Goal: Task Accomplishment & Management: Manage account settings

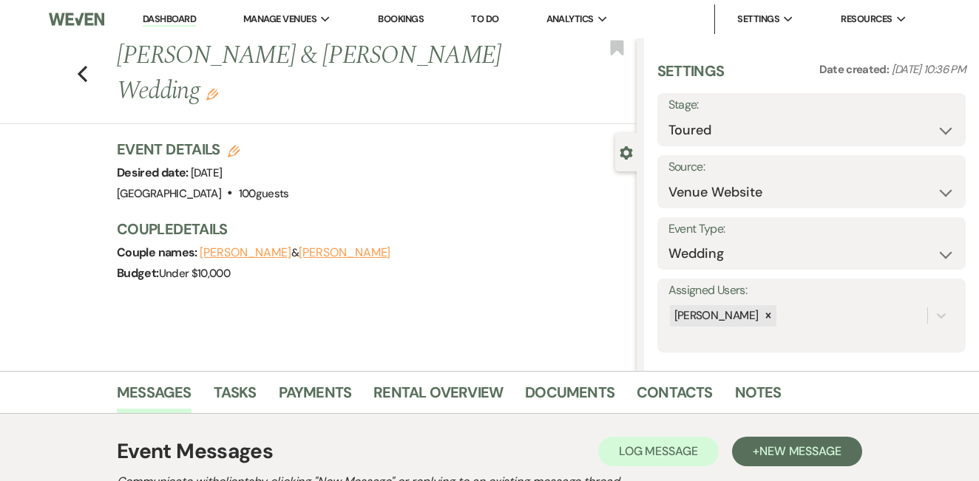
select select "5"
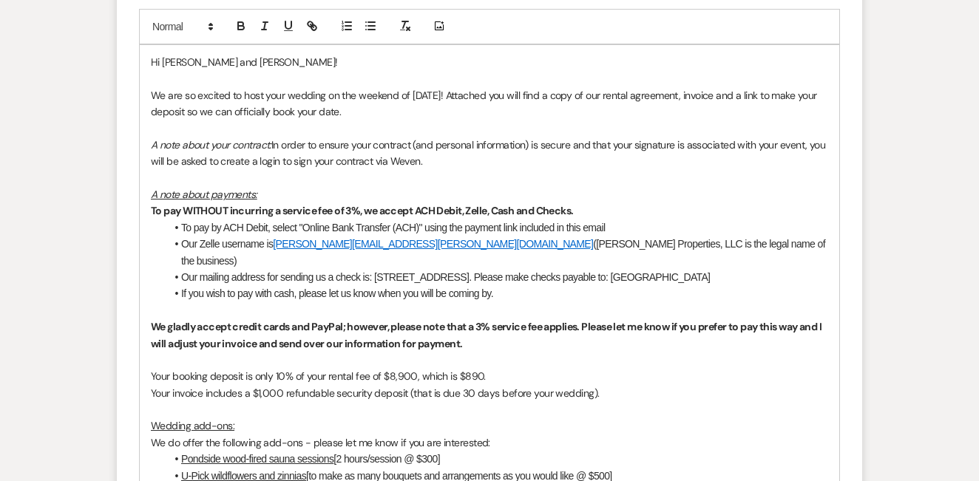
scroll to position [871, 0]
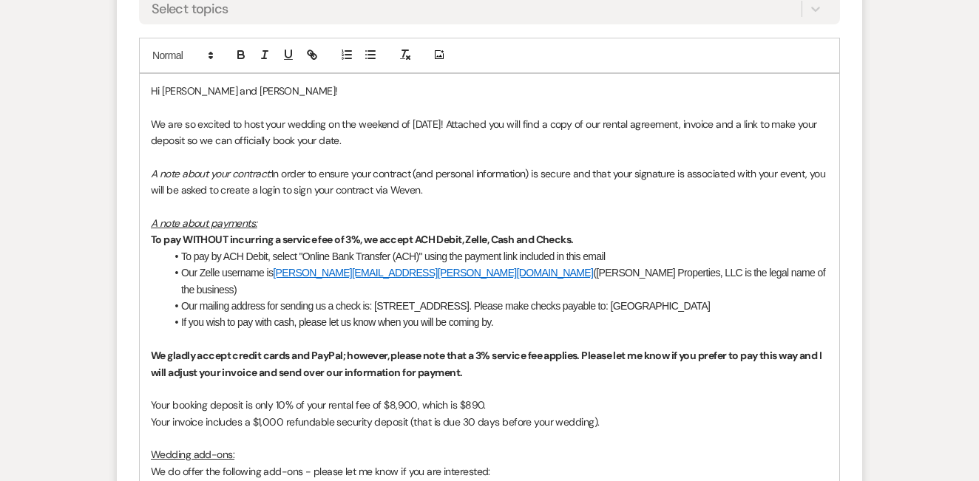
click at [537, 158] on p at bounding box center [489, 157] width 677 height 16
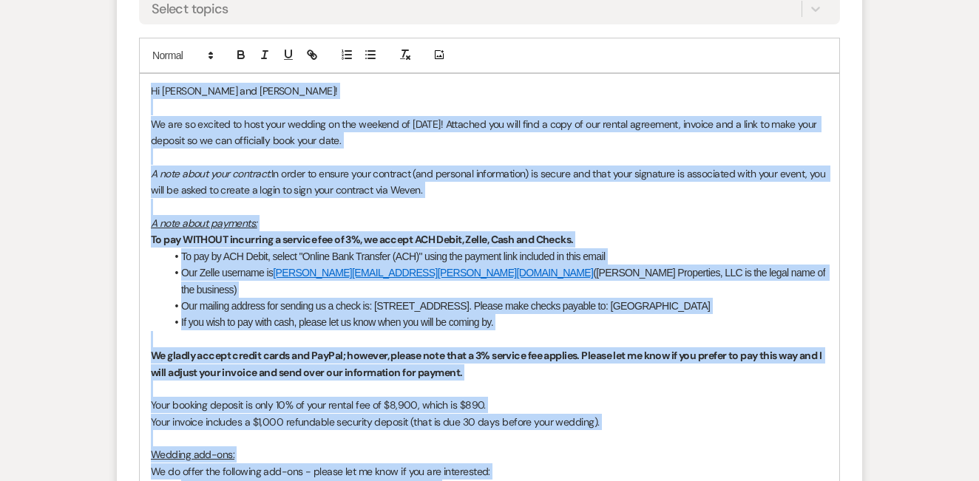
copy div "Hi Alexandra and Mark! We are so excited to host your wedding on the weekend of…"
click at [537, 158] on p at bounding box center [489, 157] width 677 height 16
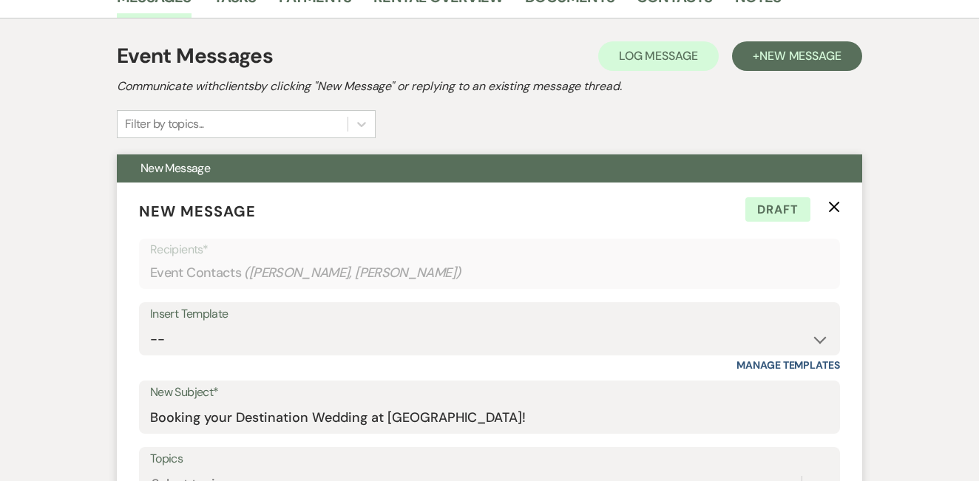
scroll to position [282, 0]
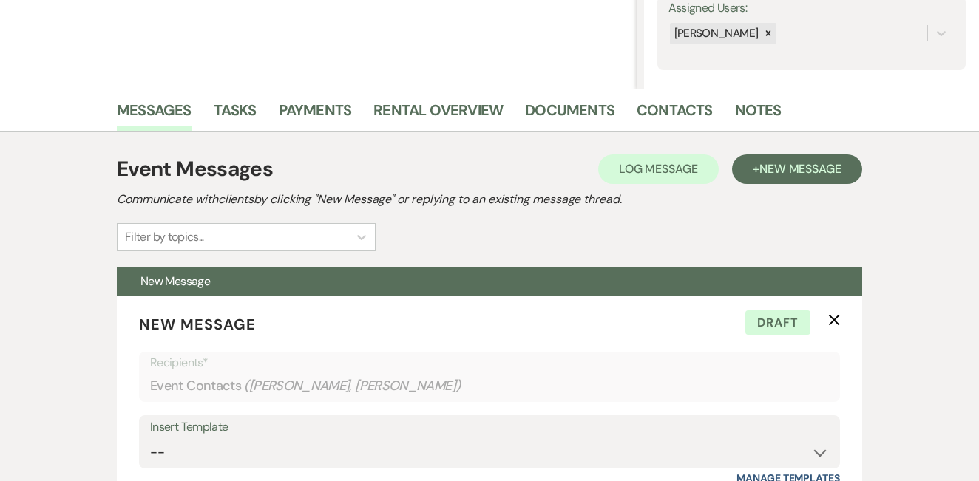
click at [454, 103] on link "Rental Overview" at bounding box center [437, 114] width 129 height 33
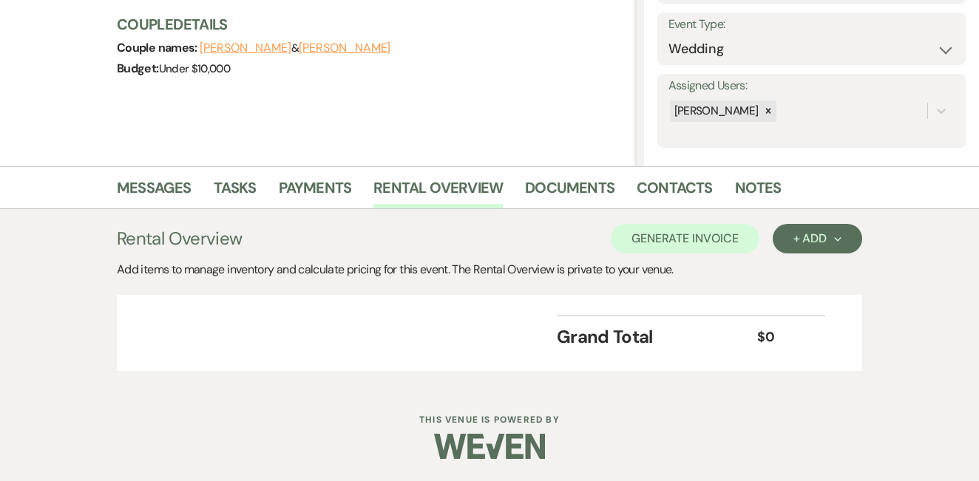
scroll to position [204, 0]
click at [816, 242] on div "+ Add Next" at bounding box center [817, 240] width 48 height 12
click at [813, 305] on button "Category" at bounding box center [812, 296] width 78 height 23
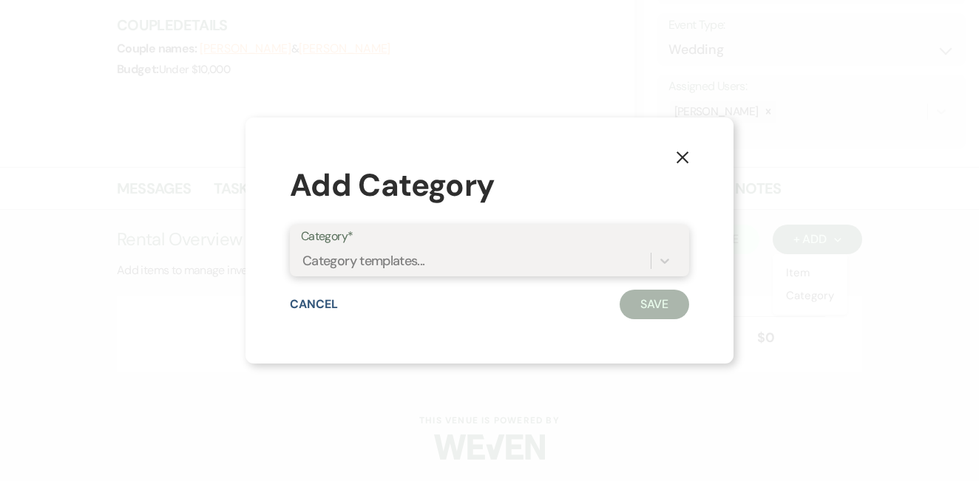
click at [413, 262] on div "Category templates..." at bounding box center [363, 261] width 123 height 20
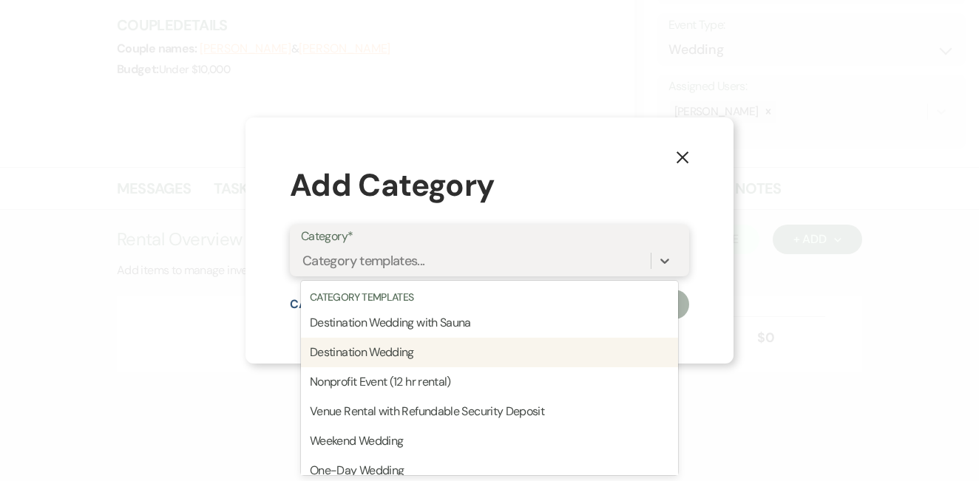
click at [419, 358] on div "Destination Wedding" at bounding box center [489, 353] width 377 height 30
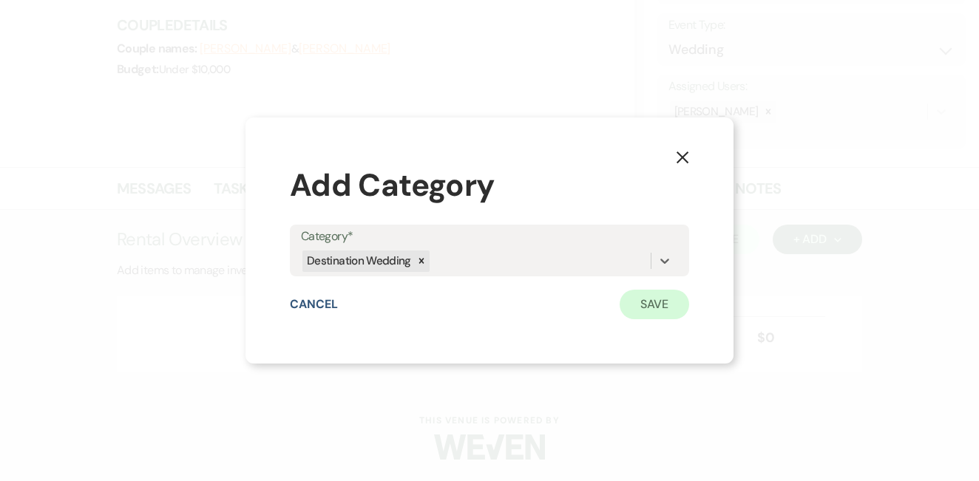
click at [640, 302] on button "Save" at bounding box center [654, 305] width 69 height 30
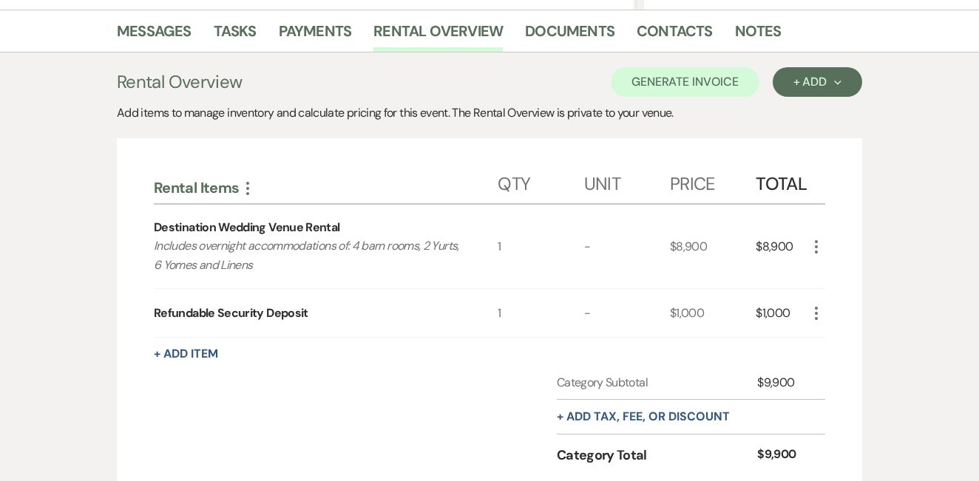
scroll to position [308, 0]
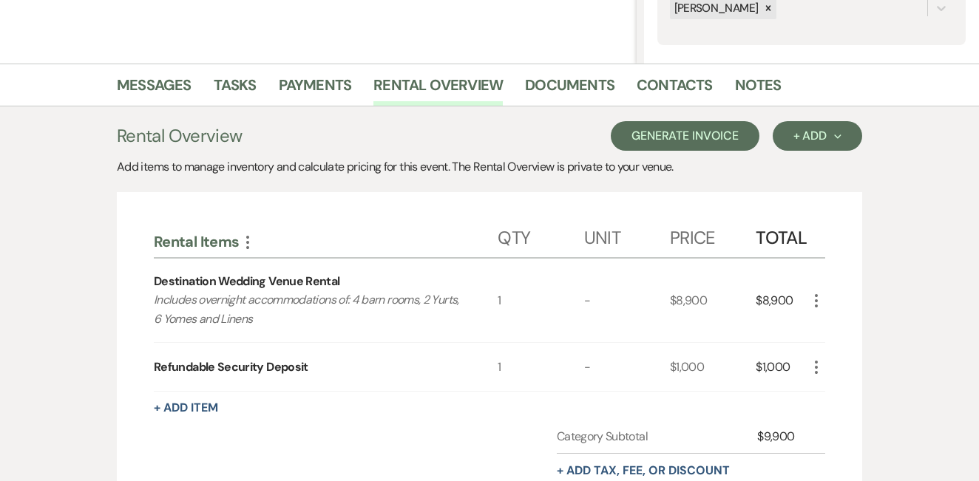
click at [706, 133] on button "Generate Invoice" at bounding box center [685, 136] width 149 height 30
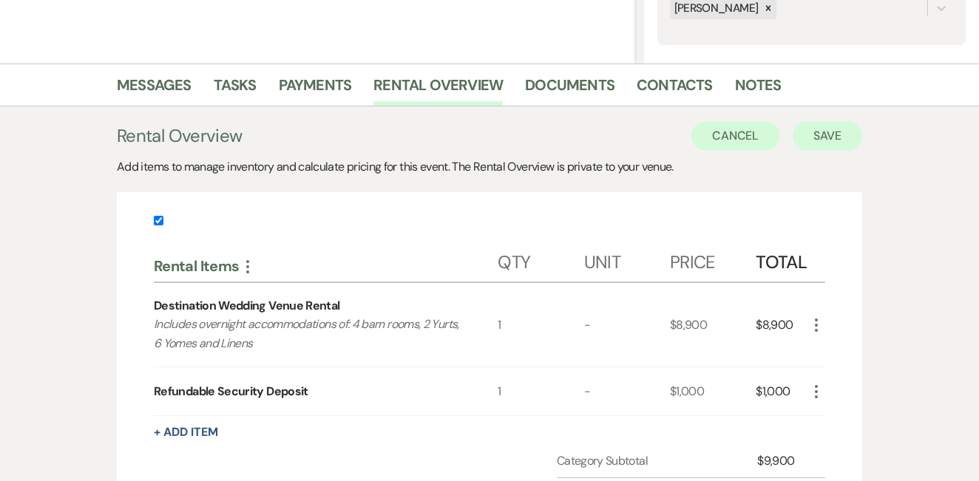
click at [845, 141] on button "Save" at bounding box center [827, 136] width 69 height 30
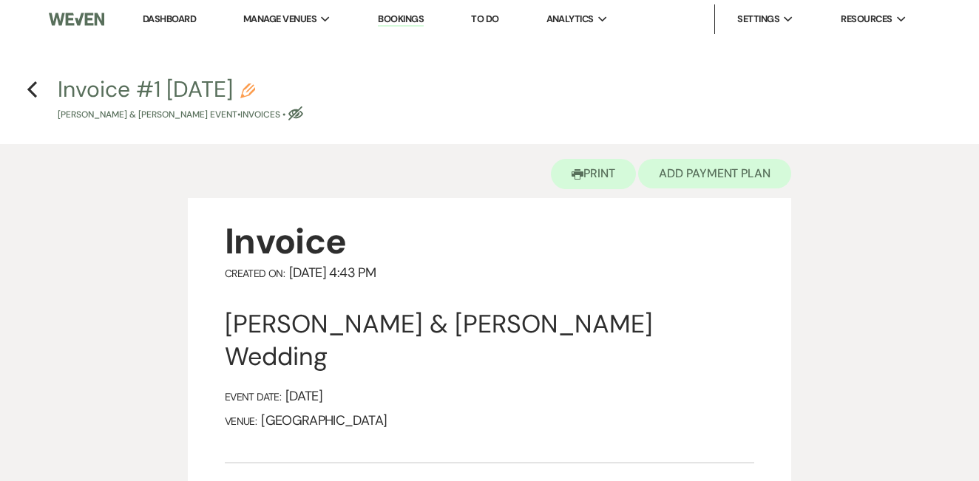
click at [684, 166] on button "Add Payment Plan" at bounding box center [714, 174] width 153 height 30
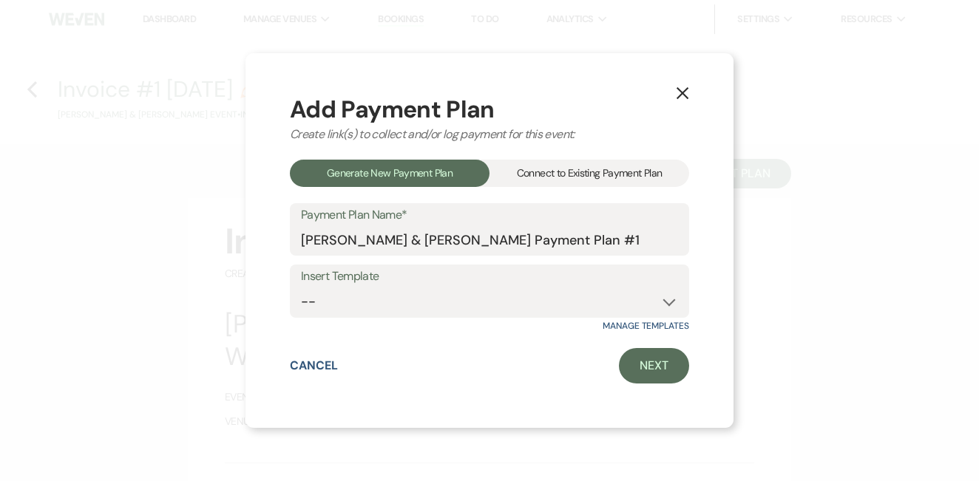
click at [583, 182] on div "Connect to Existing Payment Plan" at bounding box center [589, 173] width 200 height 27
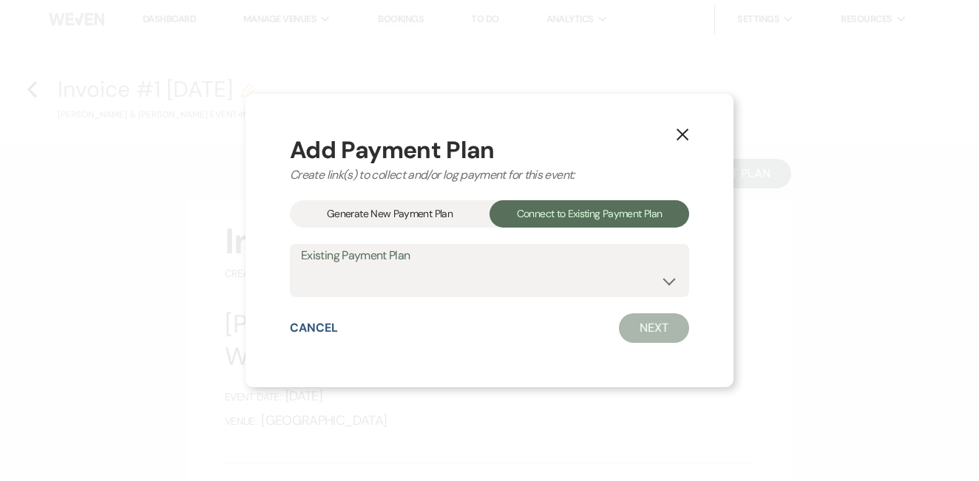
click at [440, 214] on div "Generate New Payment Plan" at bounding box center [390, 213] width 200 height 27
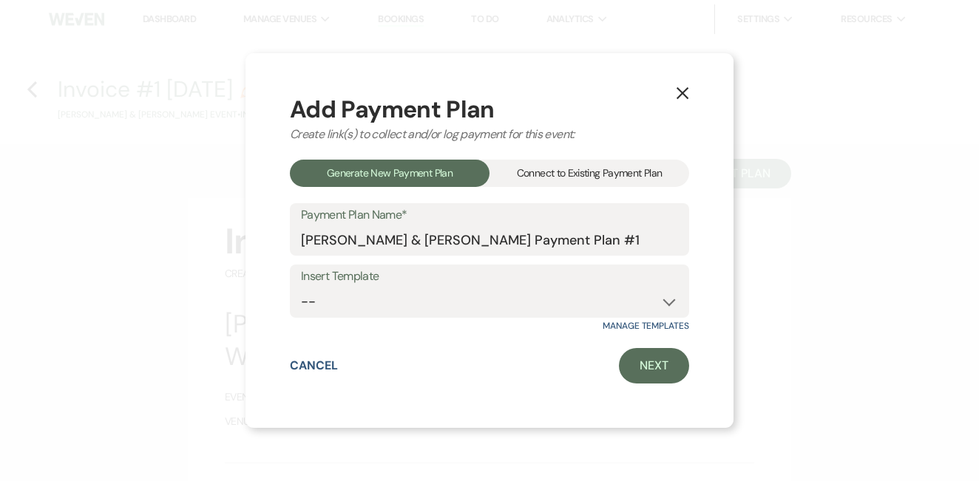
click at [446, 284] on label "Insert Template" at bounding box center [489, 276] width 377 height 21
select select "287"
click at [634, 360] on link "Next" at bounding box center [654, 365] width 70 height 35
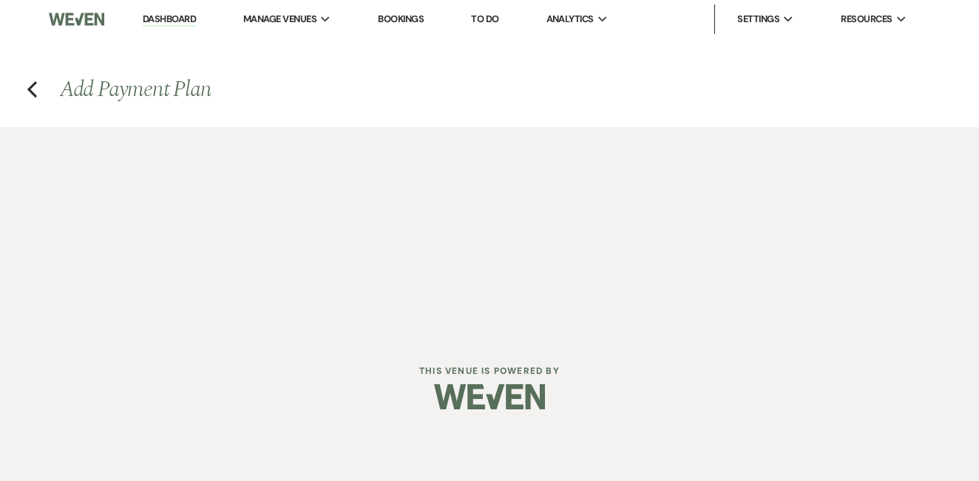
select select "29877"
select select "2"
select select "flat"
select select "true"
select select "client"
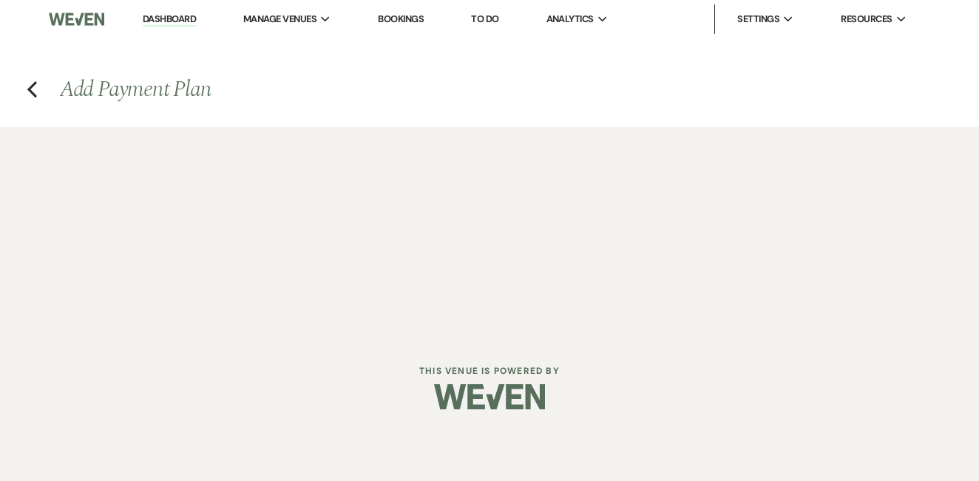
select select "daily"
select select "days"
select select "afterDueDate"
select select "complete"
select select "2"
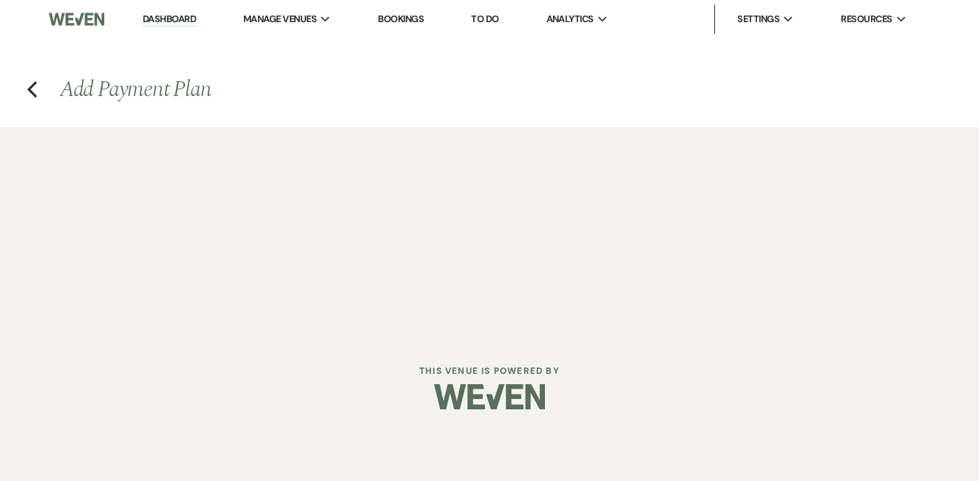
select select "flat"
select select "true"
select select "client"
select select "weekly"
select select "weeks"
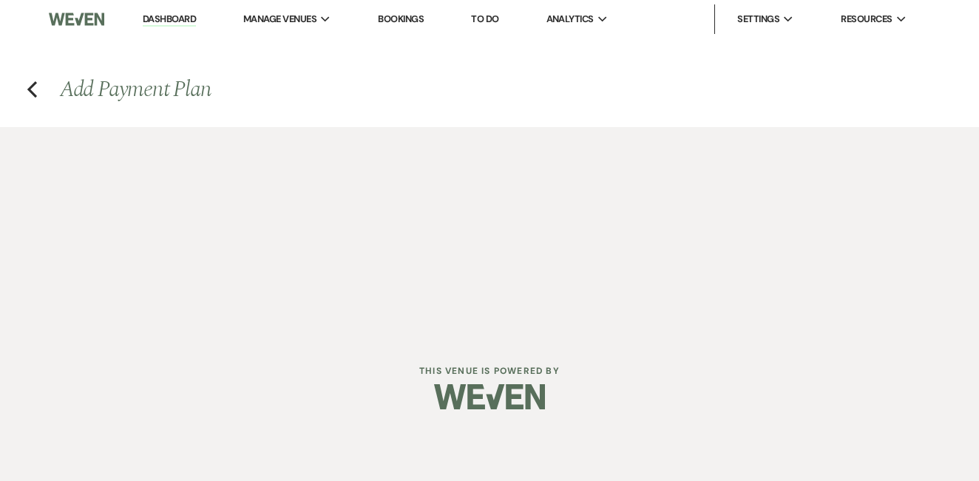
select select "dueDate"
select select "client"
select select "daily"
select select "days"
select select "afterDueDate"
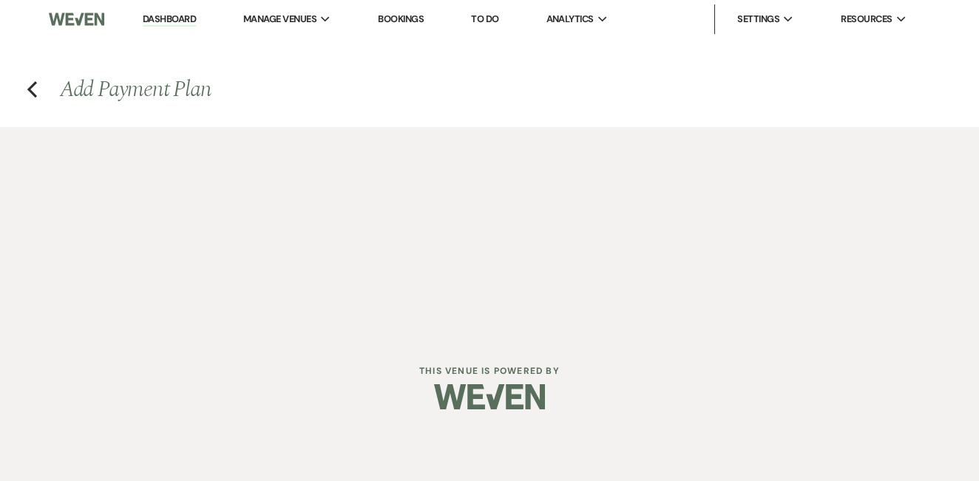
select select "complete"
select select "2"
select select "flat"
select select "true"
select select "client"
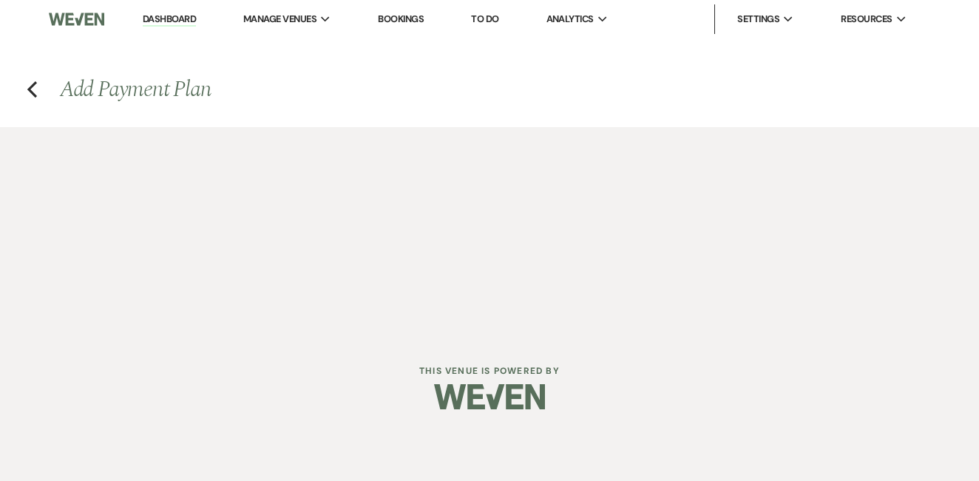
select select "weekly"
select select "weeks"
select select "dueDate"
select select "client"
select select "daily"
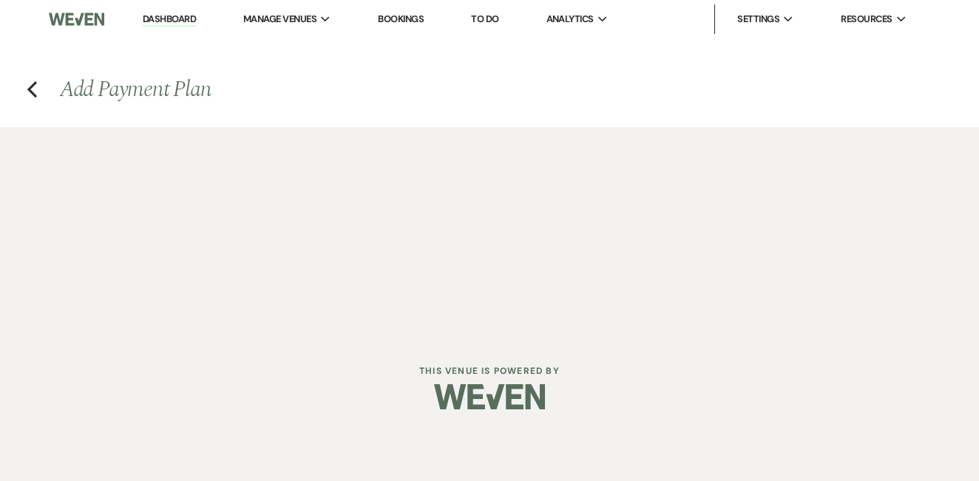
select select "days"
select select "afterDueDate"
select select "complete"
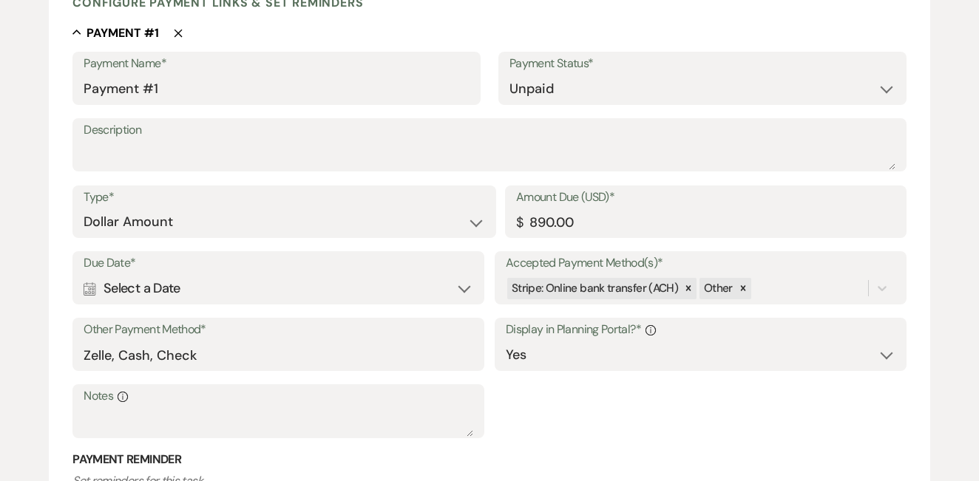
scroll to position [404, 0]
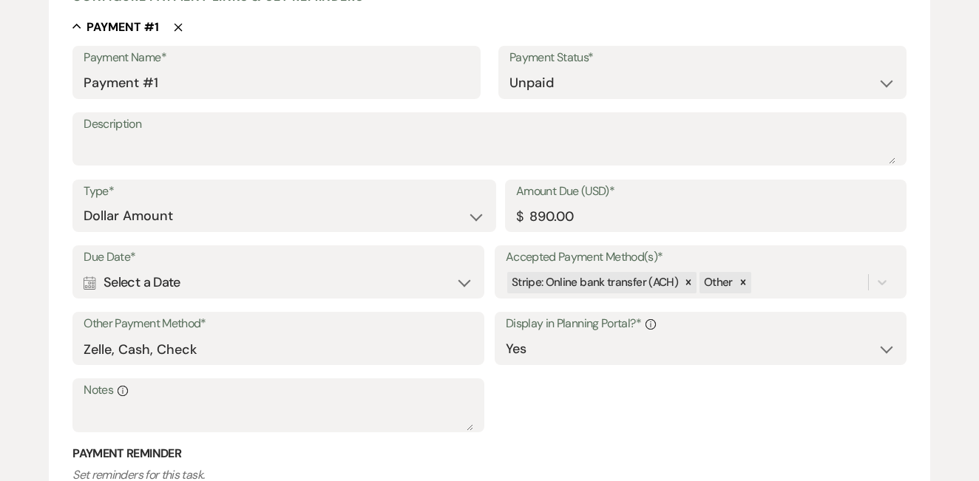
click at [359, 285] on div "Calendar Select a Date Expand" at bounding box center [279, 282] width 390 height 29
select select "day"
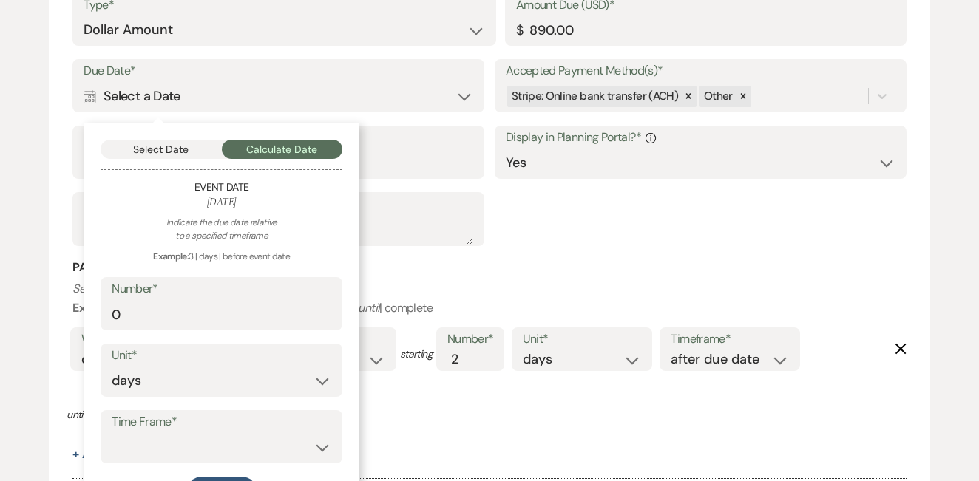
scroll to position [605, 0]
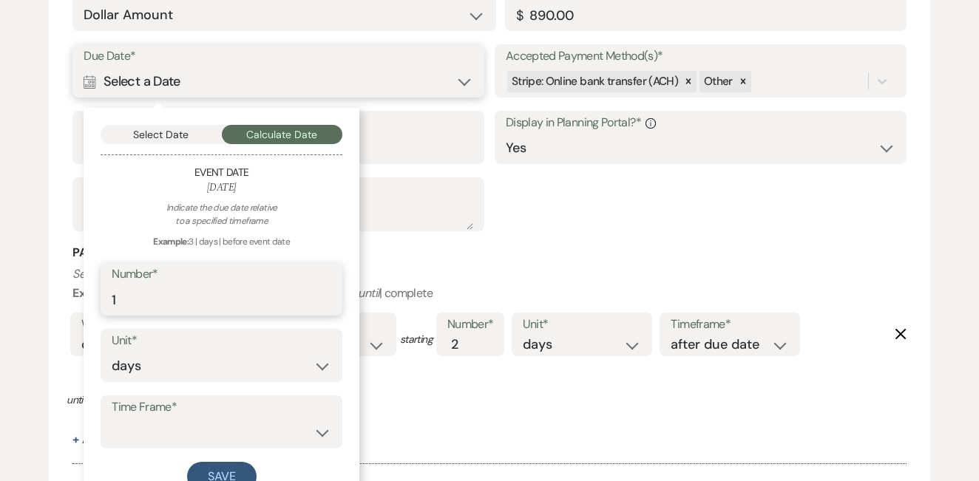
click at [327, 290] on input "1" at bounding box center [222, 299] width 220 height 29
type input "2"
click at [327, 290] on input "2" at bounding box center [222, 299] width 220 height 29
select select "afterTodaysDate"
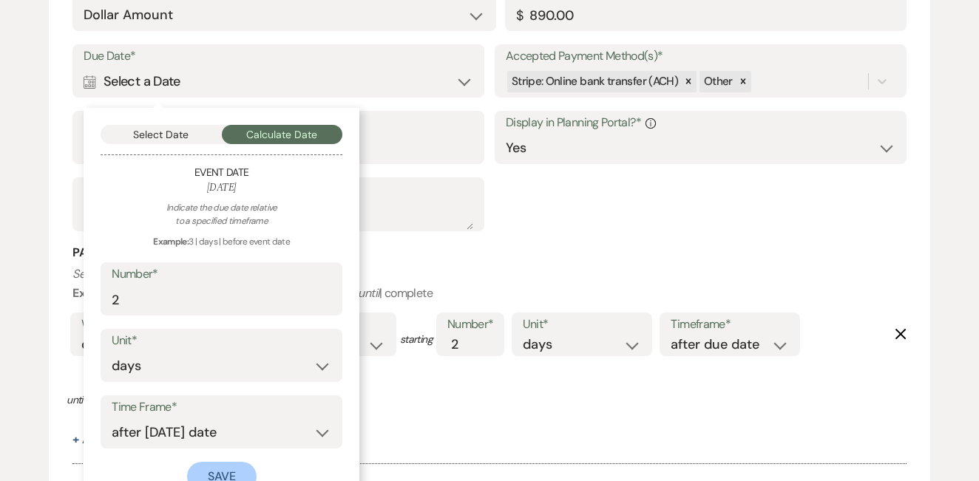
click at [231, 465] on button "Save" at bounding box center [221, 477] width 69 height 30
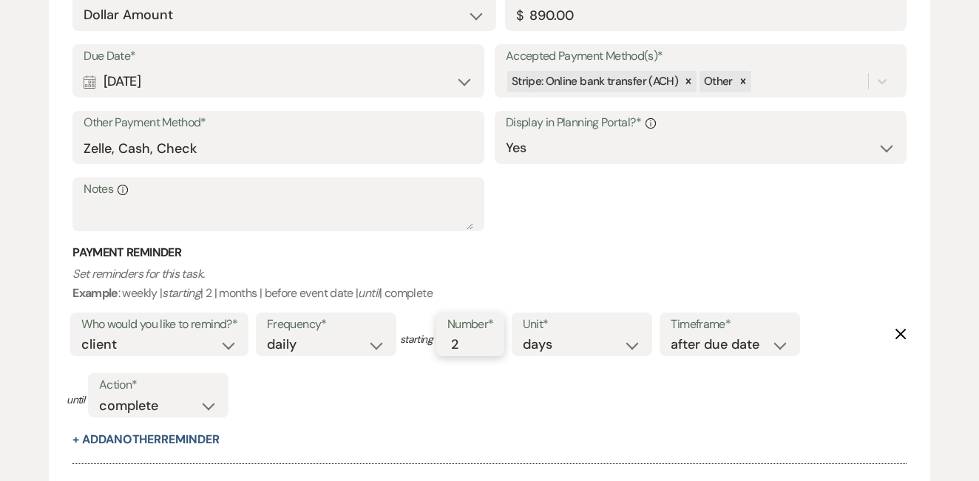
type input "1"
click at [472, 344] on input "1" at bounding box center [462, 345] width 31 height 20
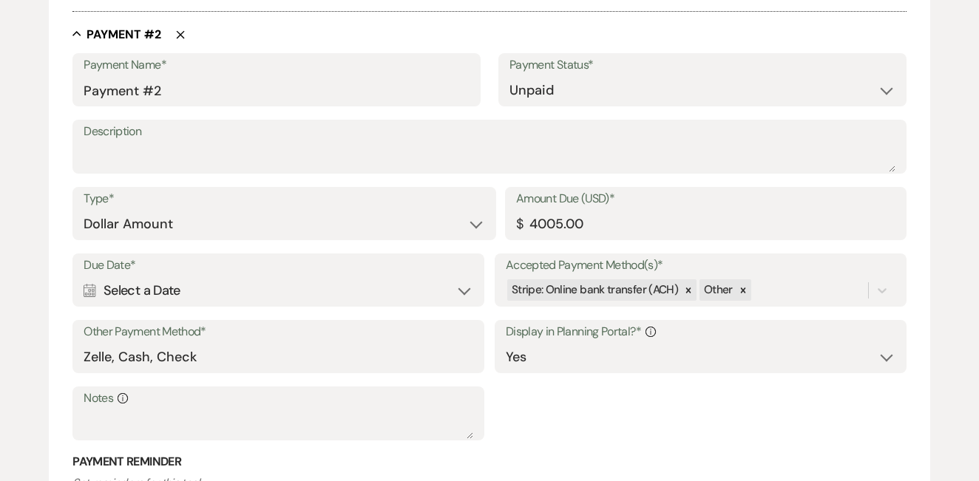
scroll to position [1071, 0]
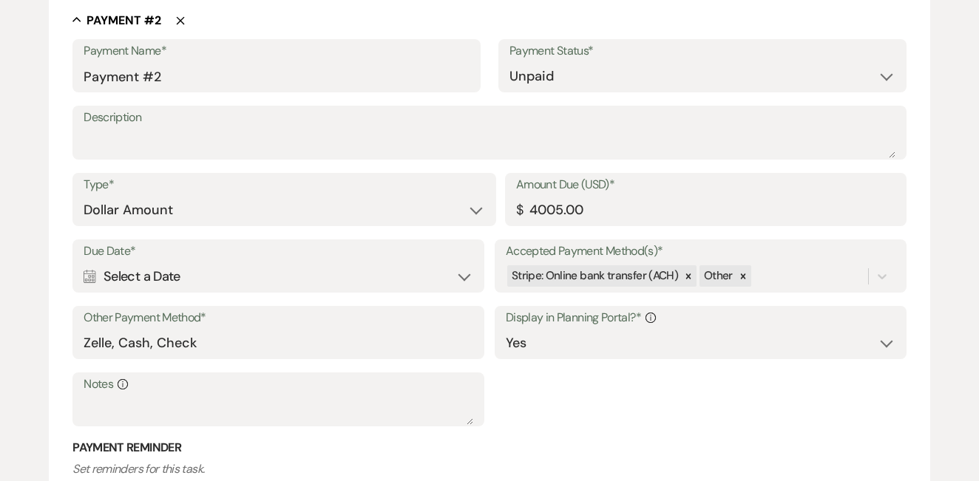
click at [295, 265] on div "Calendar Select a Date Expand" at bounding box center [279, 276] width 390 height 29
select select "day"
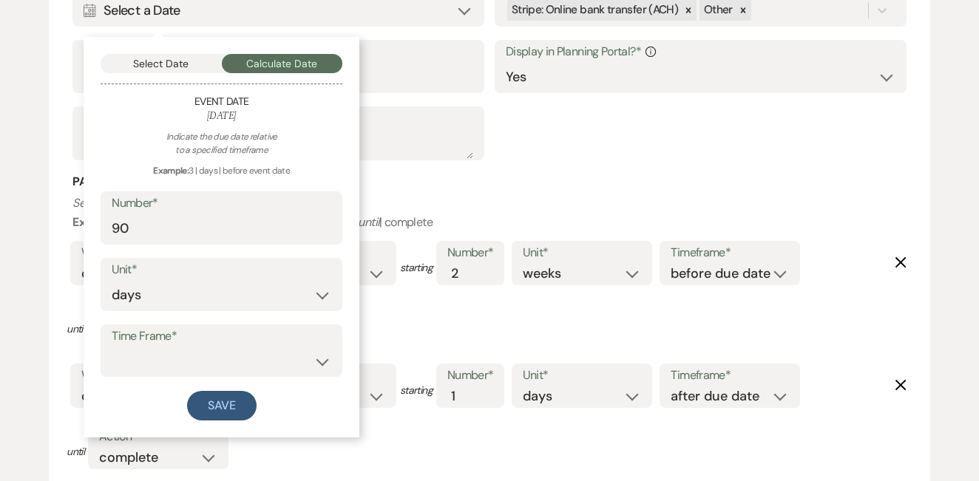
scroll to position [1347, 0]
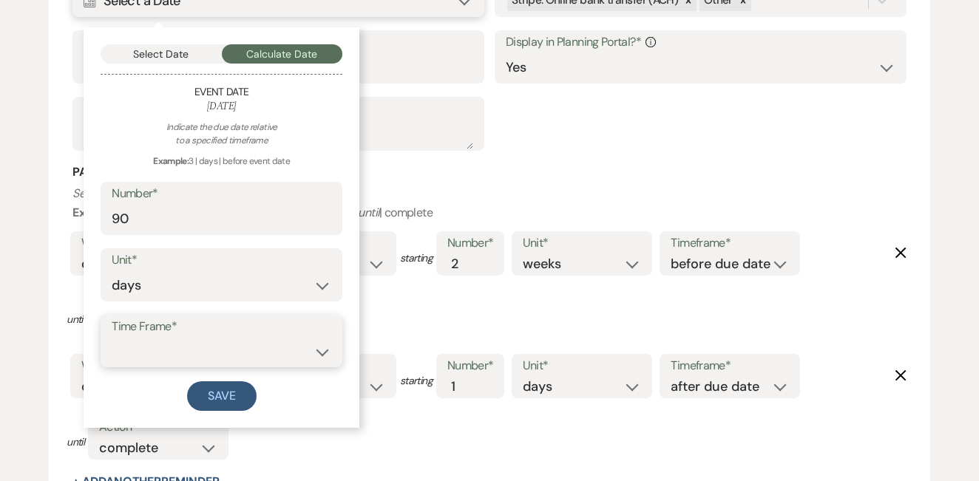
select select "afterTodaysDate"
click at [319, 205] on input "91" at bounding box center [222, 219] width 220 height 29
click at [325, 205] on input "92" at bounding box center [222, 219] width 220 height 29
click at [325, 205] on input "93" at bounding box center [222, 219] width 220 height 29
type input "92"
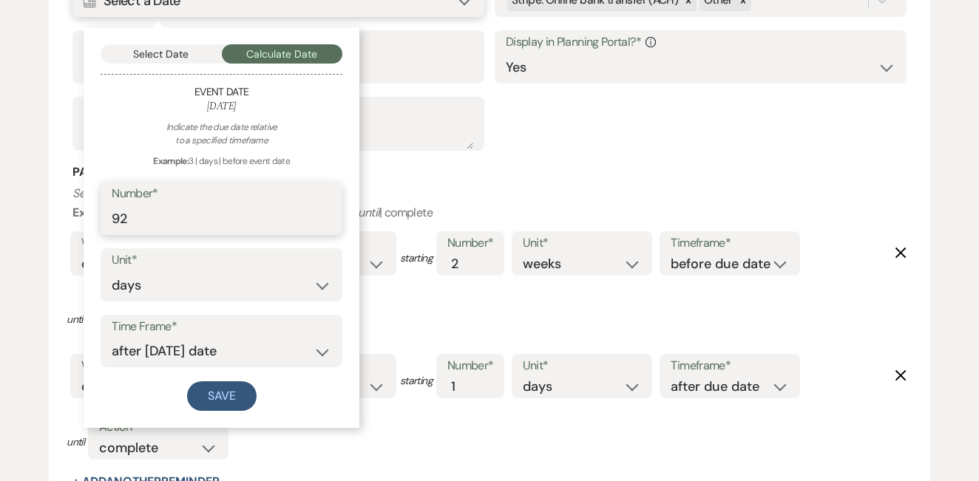
click at [325, 212] on input "92" at bounding box center [222, 219] width 220 height 29
click at [237, 381] on button "Save" at bounding box center [221, 396] width 69 height 30
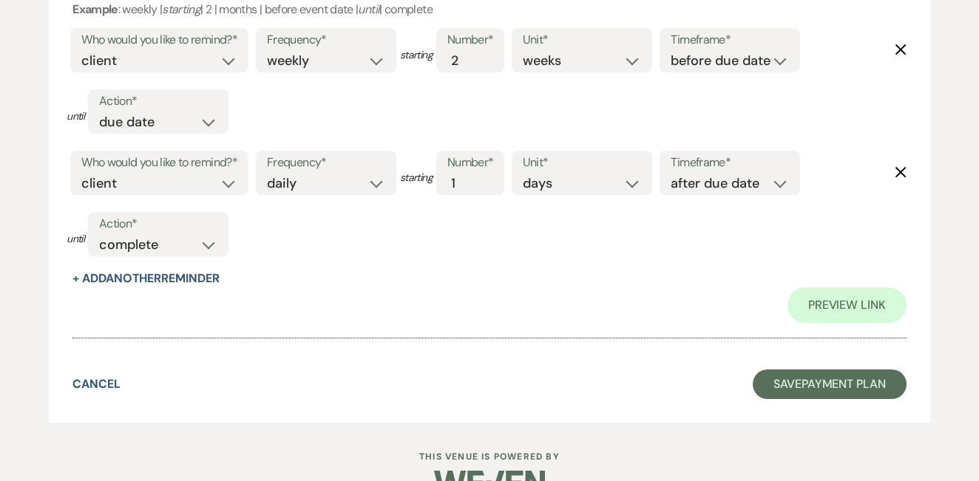
scroll to position [2404, 0]
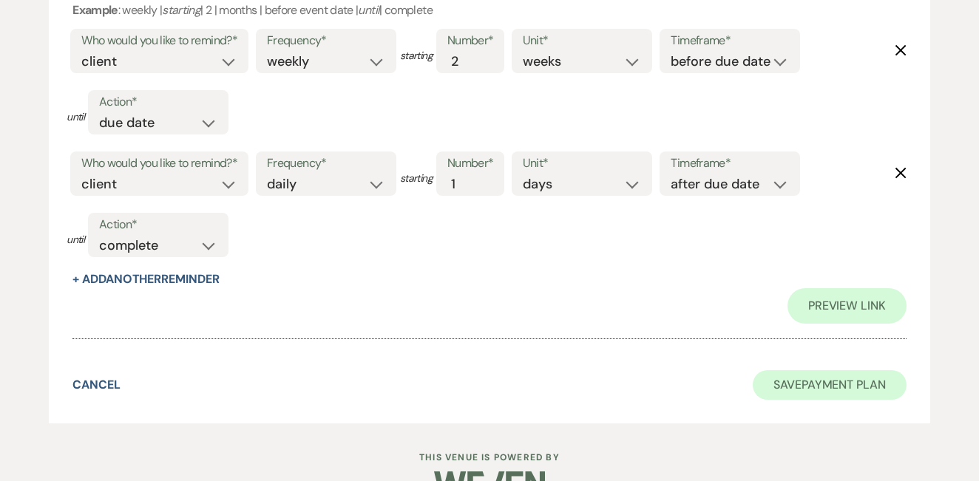
click at [801, 370] on button "Save Payment Plan" at bounding box center [830, 385] width 154 height 30
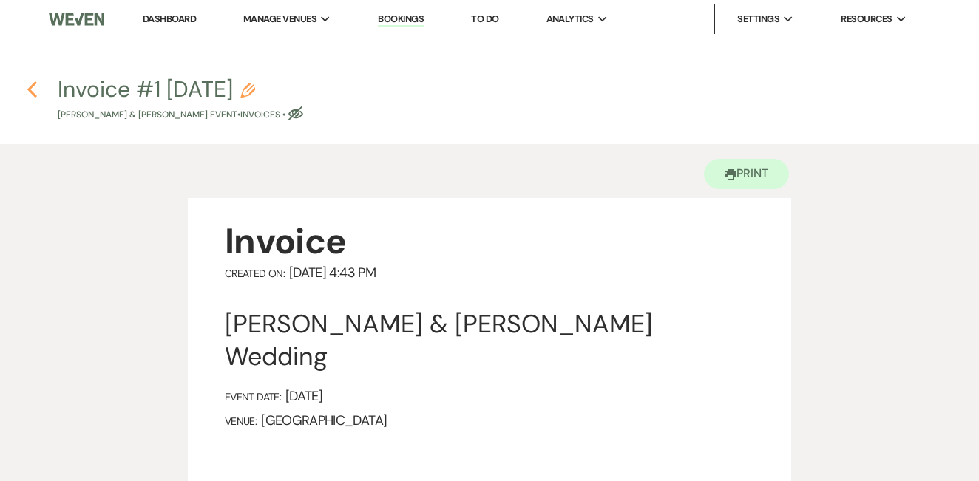
click at [33, 89] on icon "Previous" at bounding box center [32, 90] width 11 height 18
select select "5"
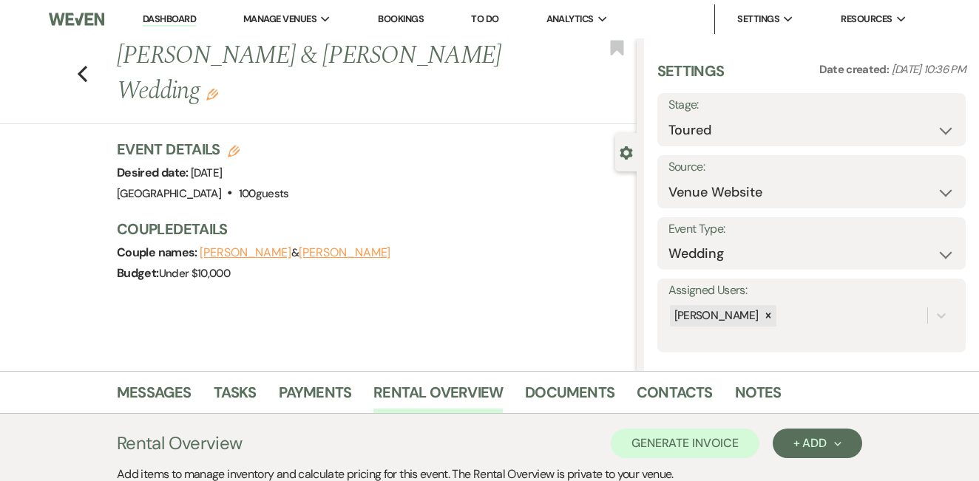
scroll to position [308, 0]
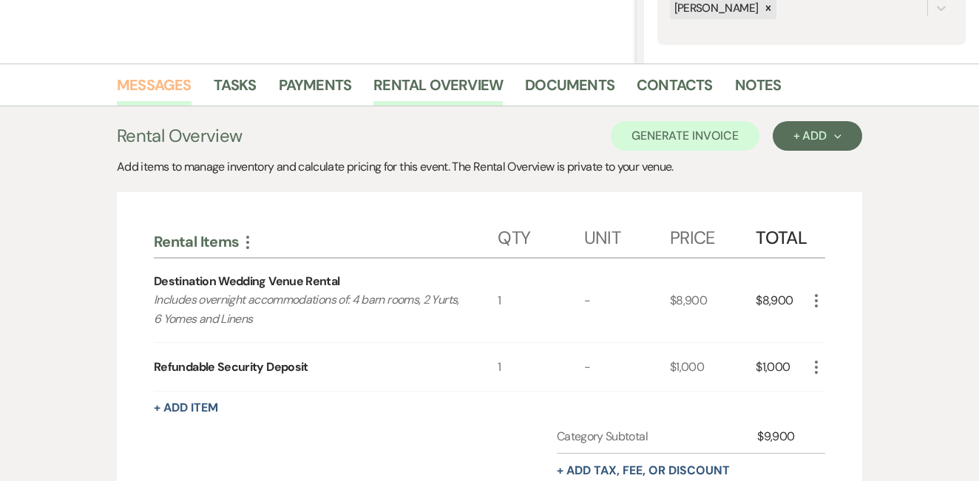
click at [170, 84] on link "Messages" at bounding box center [154, 89] width 75 height 33
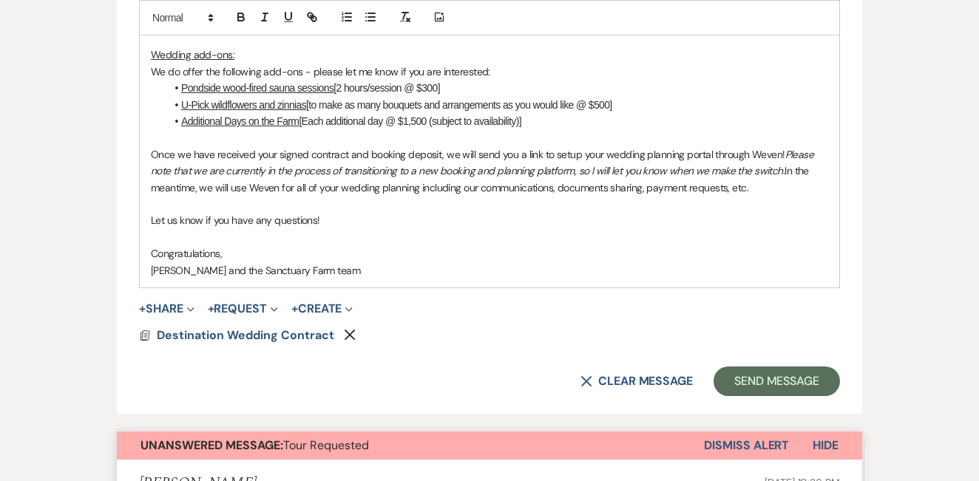
scroll to position [1286, 0]
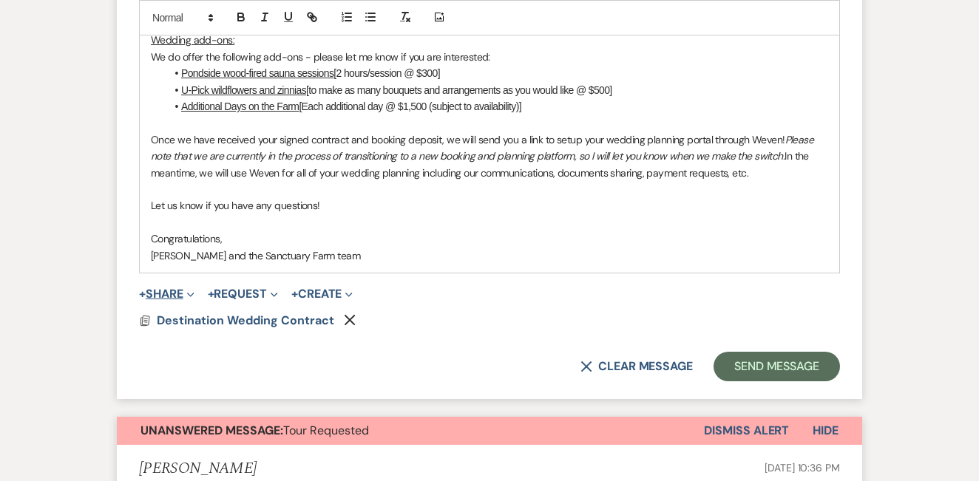
click at [167, 288] on button "+ Share Expand" at bounding box center [166, 294] width 55 height 12
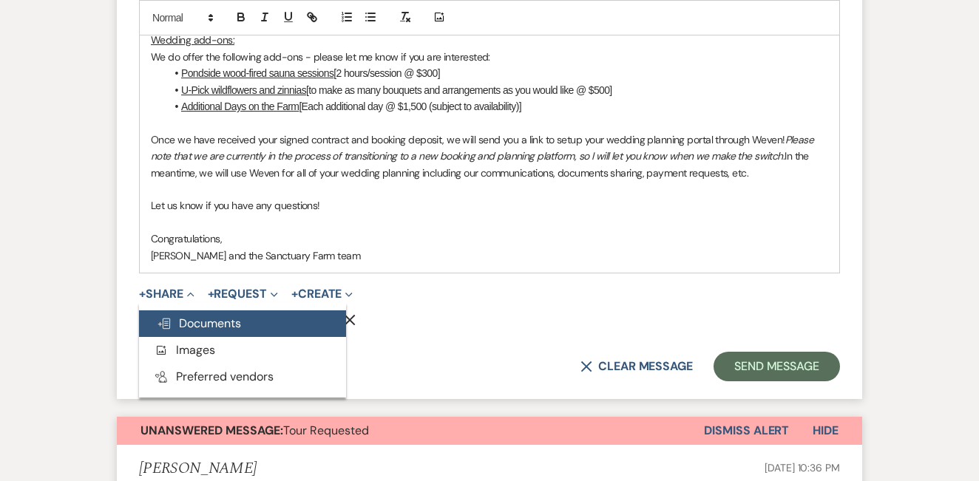
click at [197, 316] on span "Doc Upload Documents" at bounding box center [199, 324] width 84 height 16
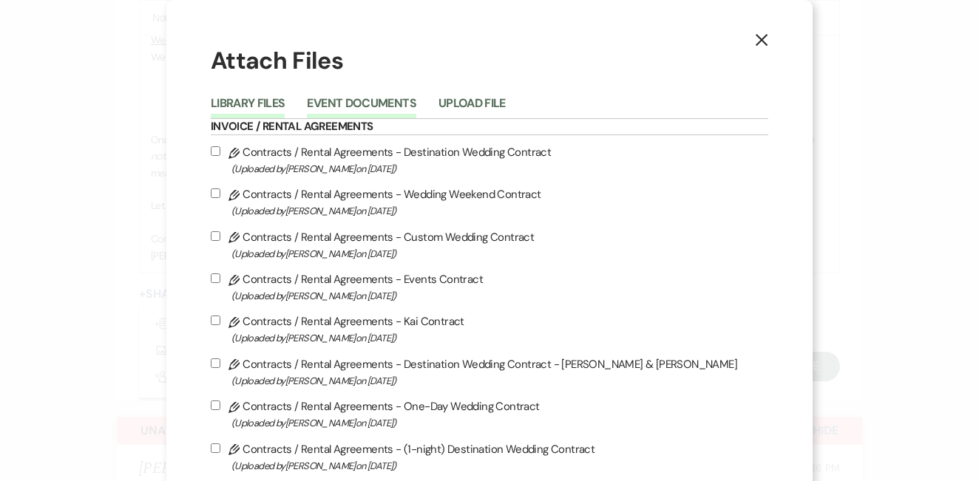
click at [415, 98] on button "Event Documents" at bounding box center [361, 108] width 109 height 21
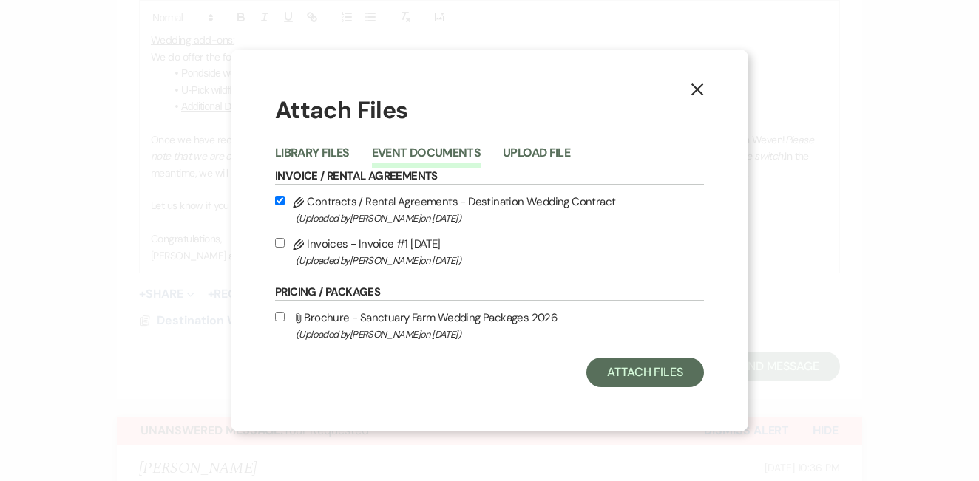
click at [279, 243] on input "Pencil Invoices - Invoice #1 10-12-2025 (Uploaded by Pam Morrow on Oct 12th, 20…" at bounding box center [280, 243] width 10 height 10
checkbox input "true"
click at [660, 367] on button "Attach Files" at bounding box center [645, 373] width 118 height 30
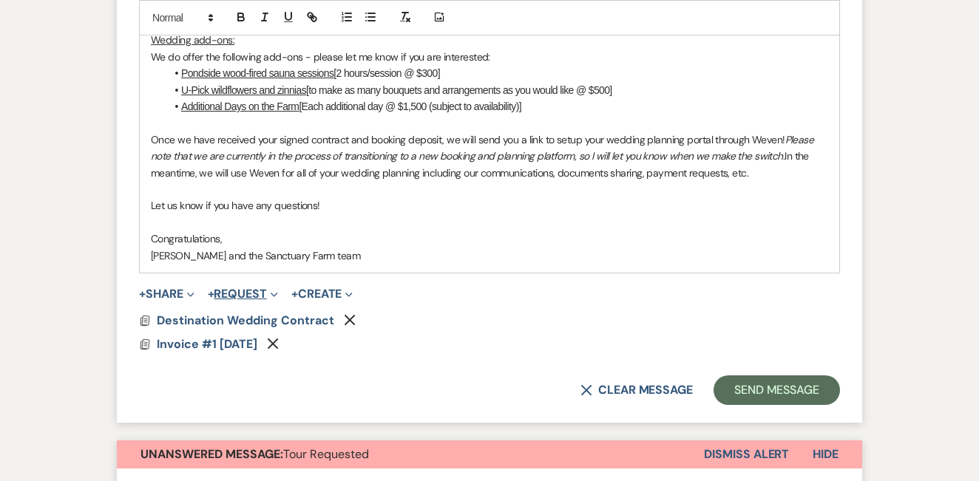
click at [256, 288] on button "+ Request Expand" at bounding box center [243, 294] width 70 height 12
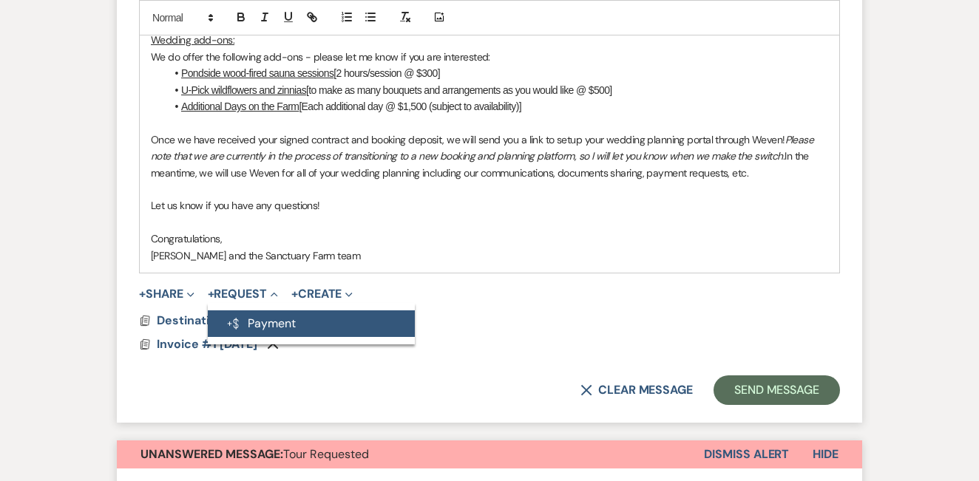
click at [266, 310] on button "Generate Payment Payment" at bounding box center [311, 323] width 207 height 27
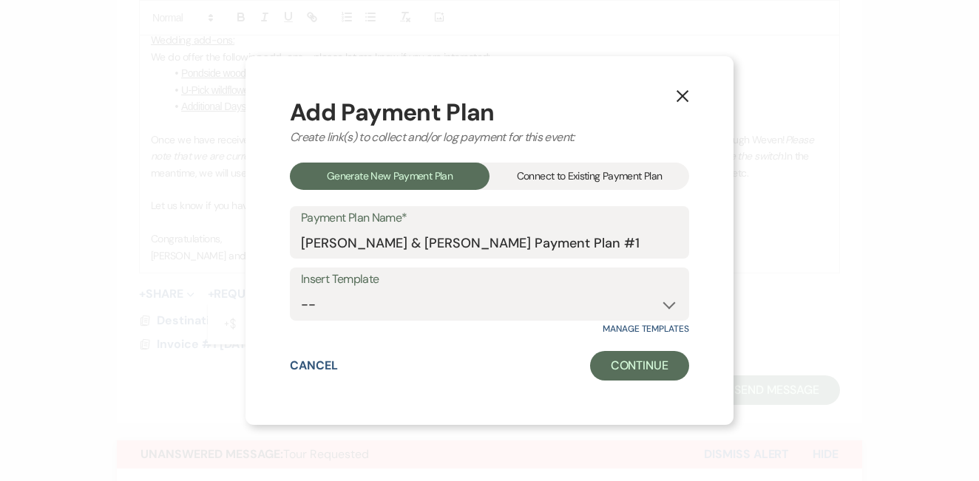
click at [580, 169] on div "Connect to Existing Payment Plan" at bounding box center [589, 176] width 200 height 27
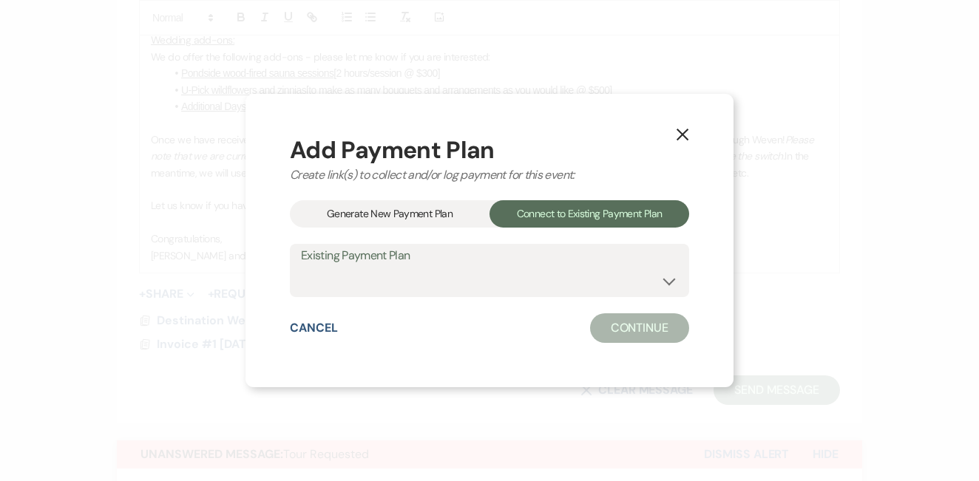
click at [474, 307] on div "Add Payment Plan Create link(s) to collect and/or log payment for this event: G…" at bounding box center [489, 240] width 399 height 205
click at [474, 302] on div "Add Payment Plan Create link(s) to collect and/or log payment for this event: G…" at bounding box center [489, 240] width 399 height 205
drag, startPoint x: 491, startPoint y: 286, endPoint x: 680, endPoint y: 144, distance: 236.6
click at [680, 144] on button "X" at bounding box center [682, 134] width 22 height 26
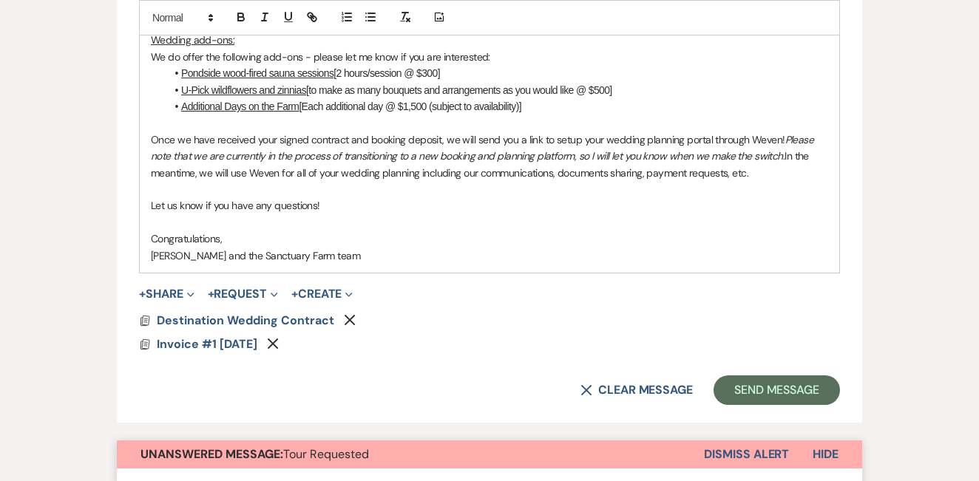
click at [682, 133] on em "Please note that we are currently in the process of transitioning to a new book…" at bounding box center [483, 148] width 665 height 30
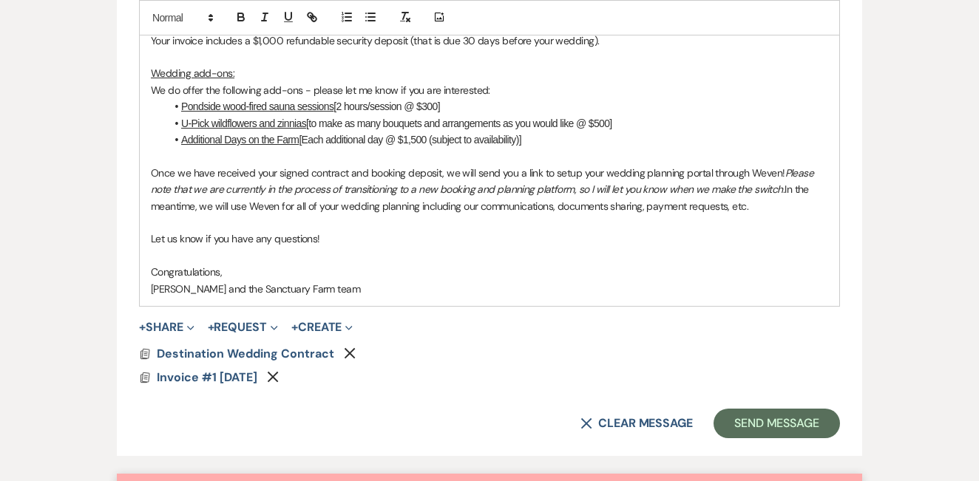
scroll to position [1272, 0]
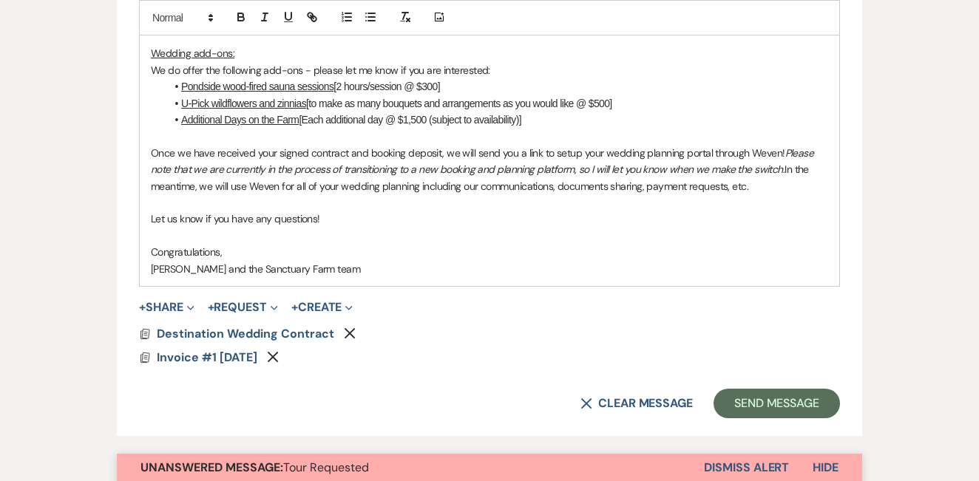
click at [264, 302] on button "+ Request Expand" at bounding box center [243, 308] width 70 height 12
click at [264, 324] on button "Generate Payment Payment" at bounding box center [311, 337] width 207 height 27
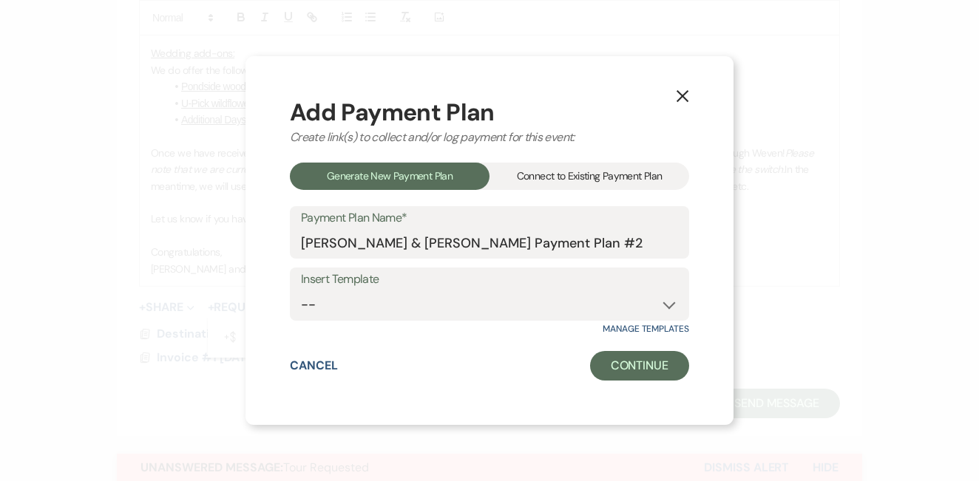
drag, startPoint x: 0, startPoint y: 0, endPoint x: 536, endPoint y: 180, distance: 565.5
click at [536, 180] on div "Connect to Existing Payment Plan" at bounding box center [589, 176] width 200 height 27
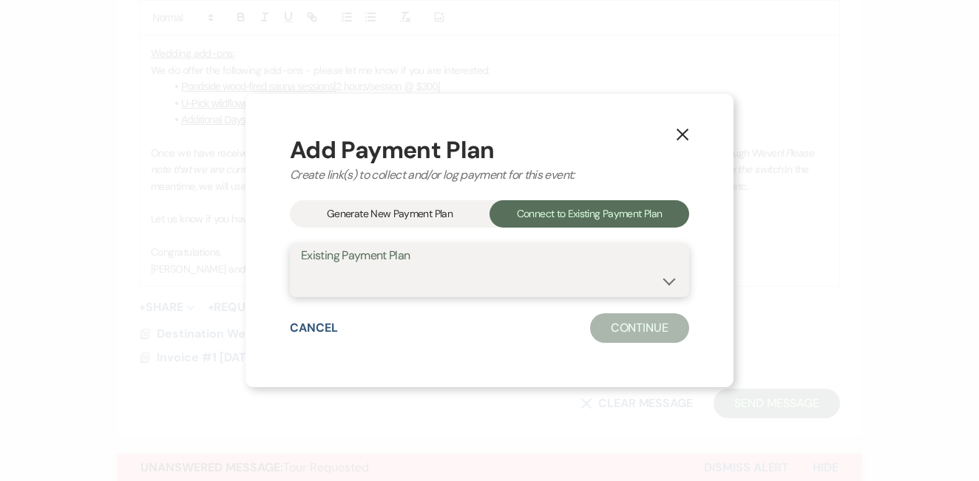
select select "25982"
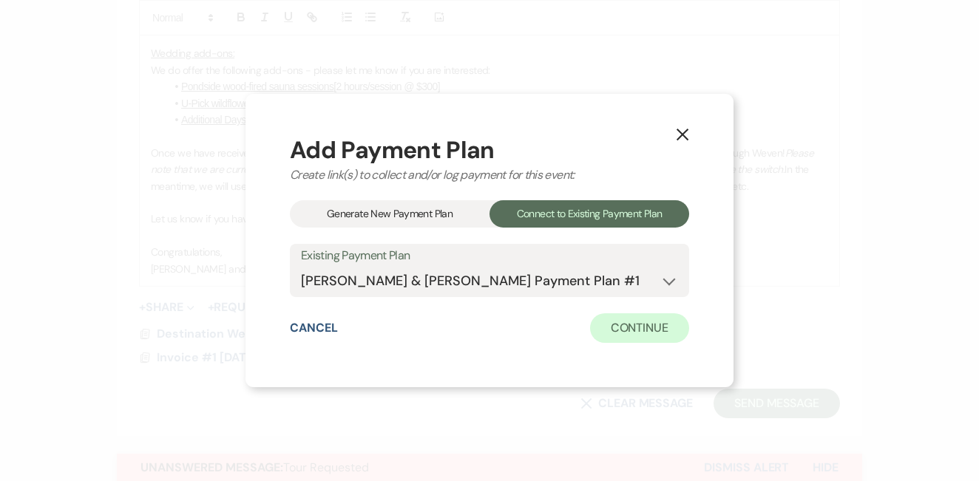
click at [625, 317] on button "Continue" at bounding box center [639, 328] width 99 height 30
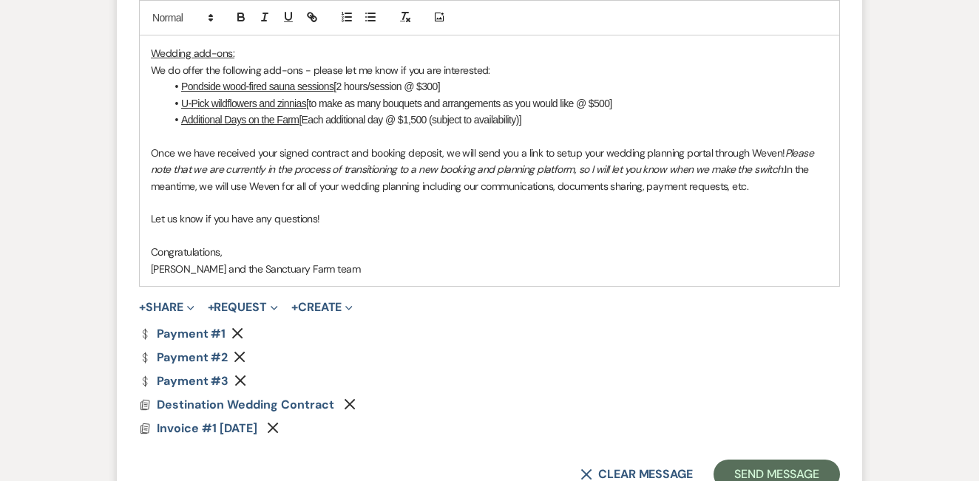
click at [240, 375] on icon "Remove" at bounding box center [240, 381] width 12 height 12
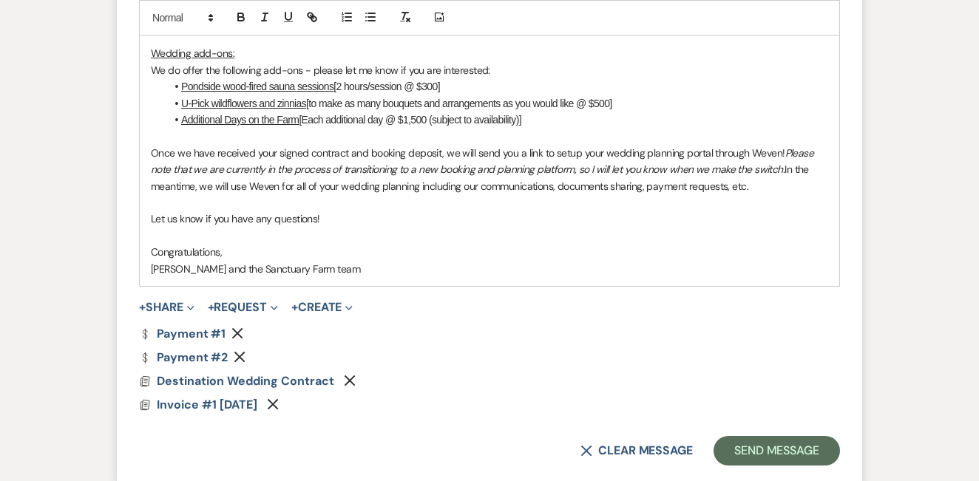
click at [240, 351] on icon "Remove" at bounding box center [240, 357] width 12 height 12
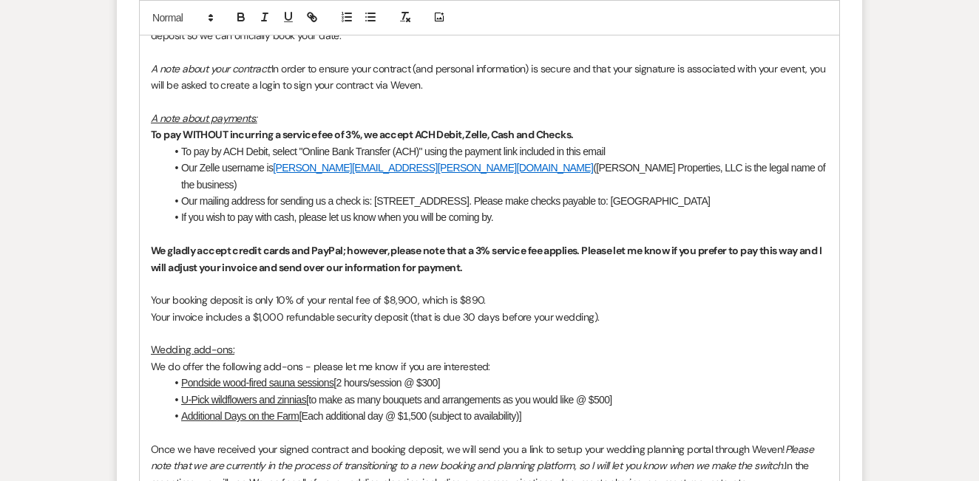
scroll to position [977, 0]
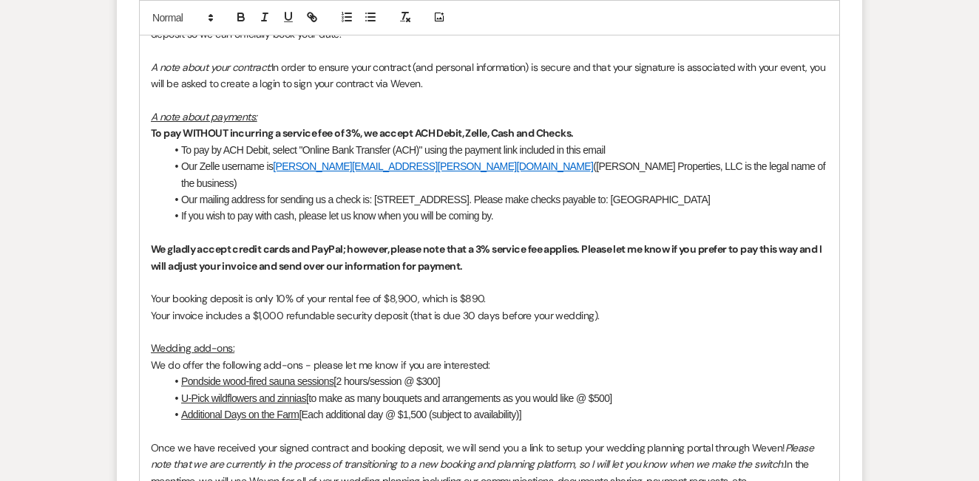
click at [496, 291] on p "Your booking deposit is only 10% of your rental fee of $8,900, which is $890." at bounding box center [489, 299] width 677 height 16
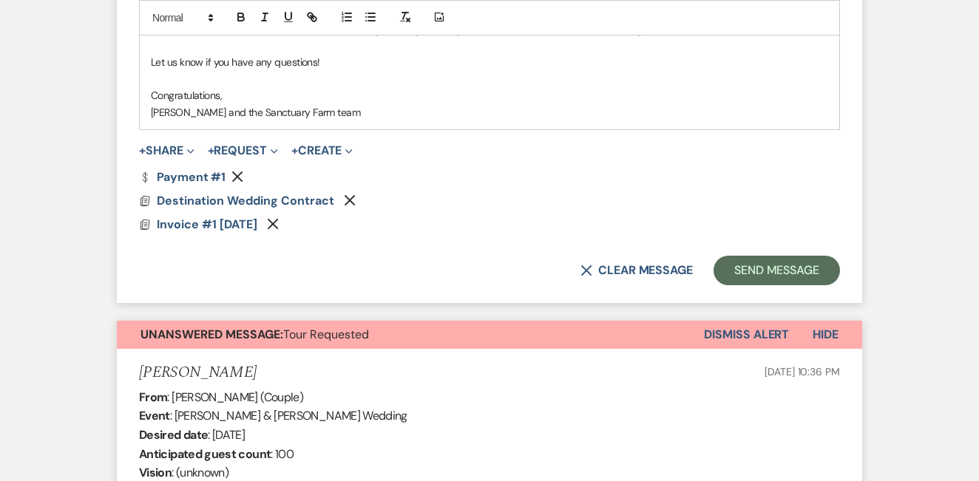
scroll to position [1442, 0]
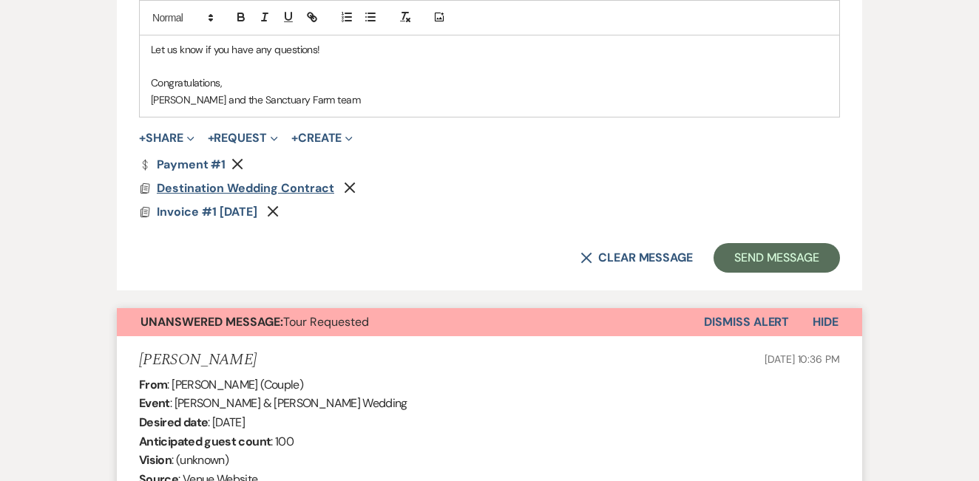
click at [269, 180] on span "Destination Wedding Contract" at bounding box center [245, 188] width 177 height 16
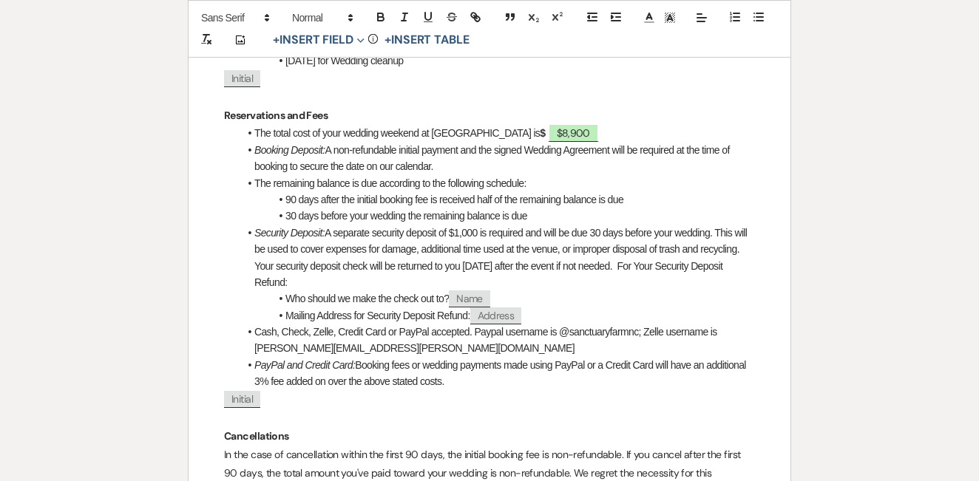
scroll to position [1194, 0]
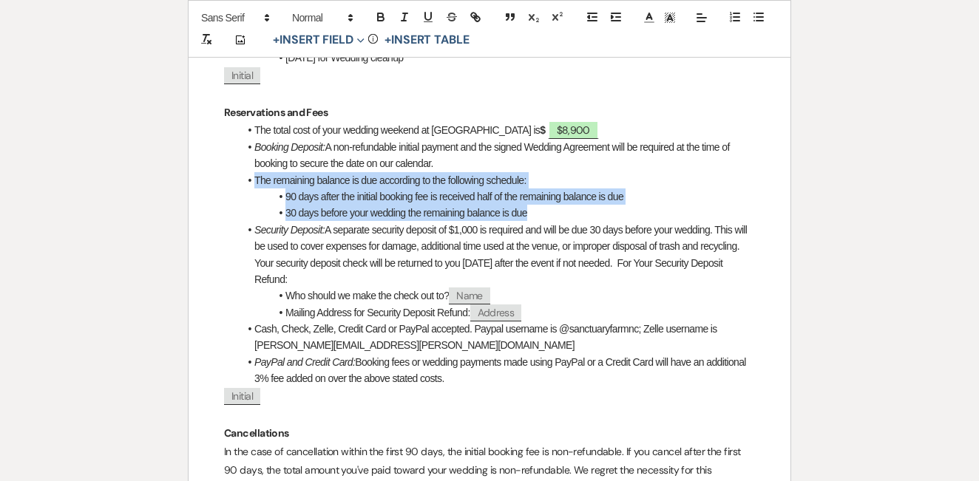
drag, startPoint x: 551, startPoint y: 196, endPoint x: 245, endPoint y: 164, distance: 307.7
click at [245, 164] on ul "The total cost of your wedding weekend at [GEOGRAPHIC_DATA] is $ ﻿ $8,900 ﻿ Boo…" at bounding box center [497, 254] width 516 height 265
copy ul "The remaining balance is due according to the following schedule: 90 days after…"
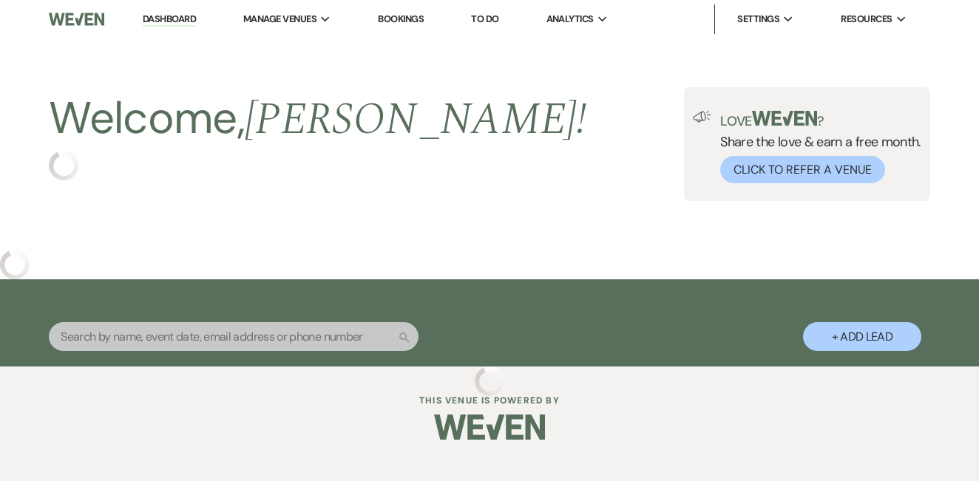
select select "5"
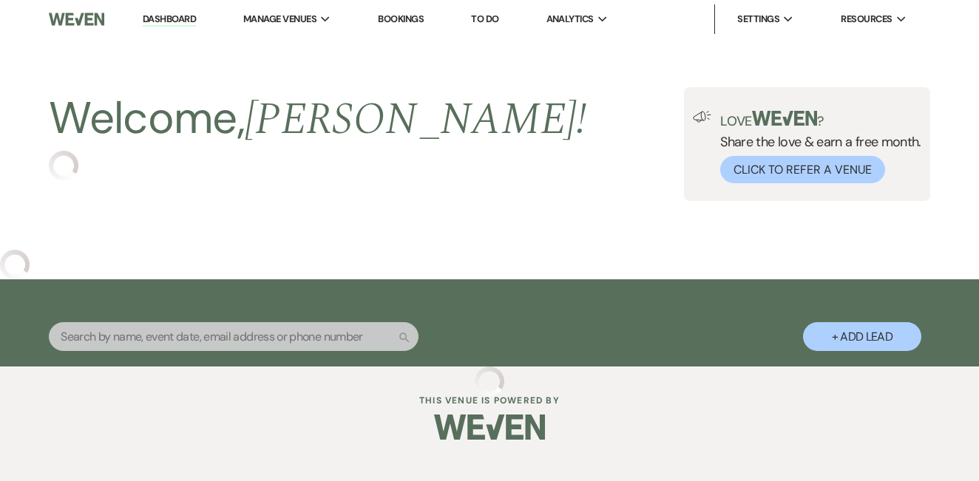
select select "5"
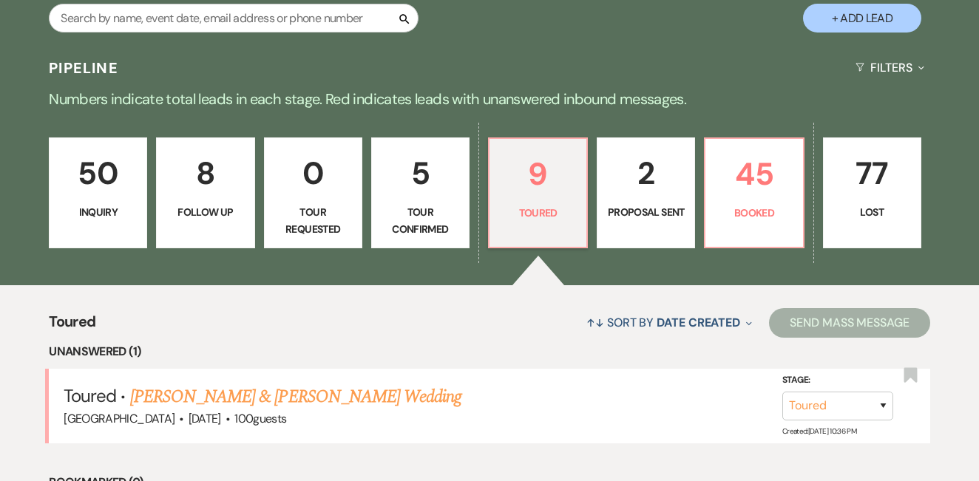
scroll to position [420, 0]
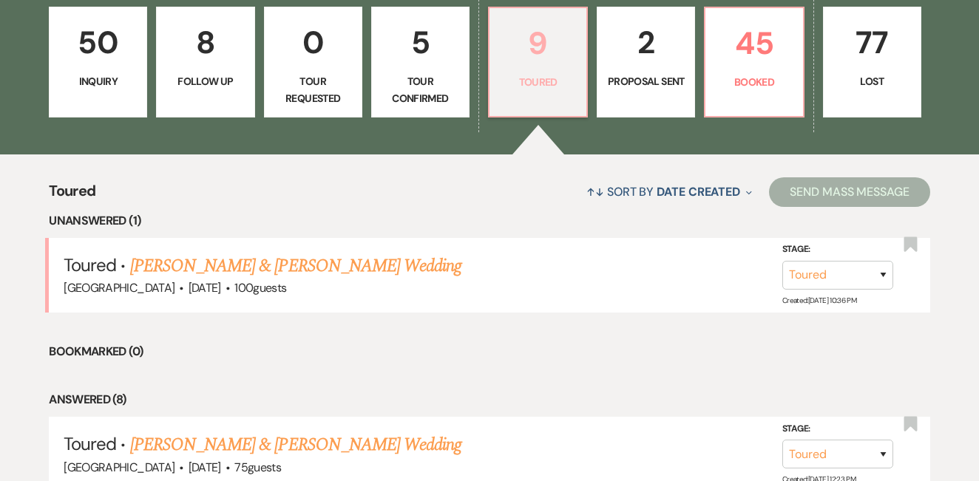
click at [520, 67] on p "9" at bounding box center [537, 43] width 79 height 50
click at [353, 265] on link "[PERSON_NAME] & [PERSON_NAME] Wedding" at bounding box center [295, 266] width 331 height 27
select select "5"
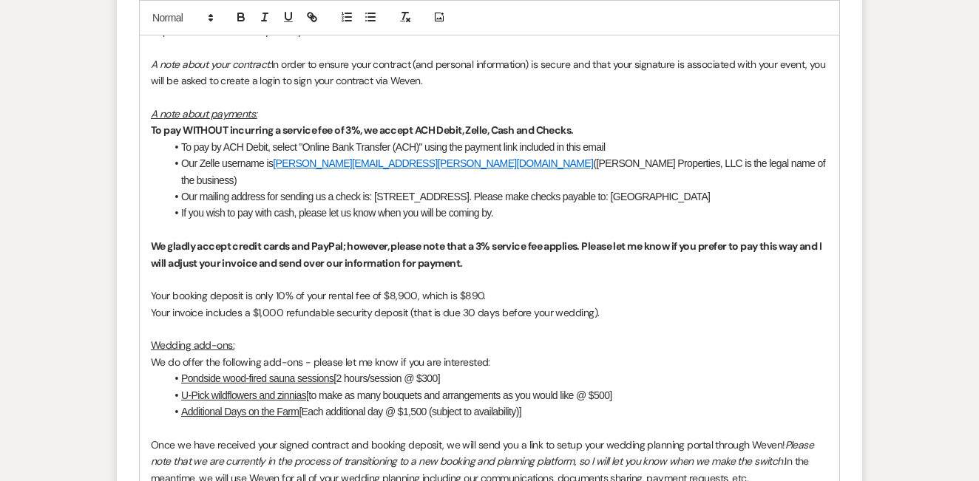
scroll to position [985, 0]
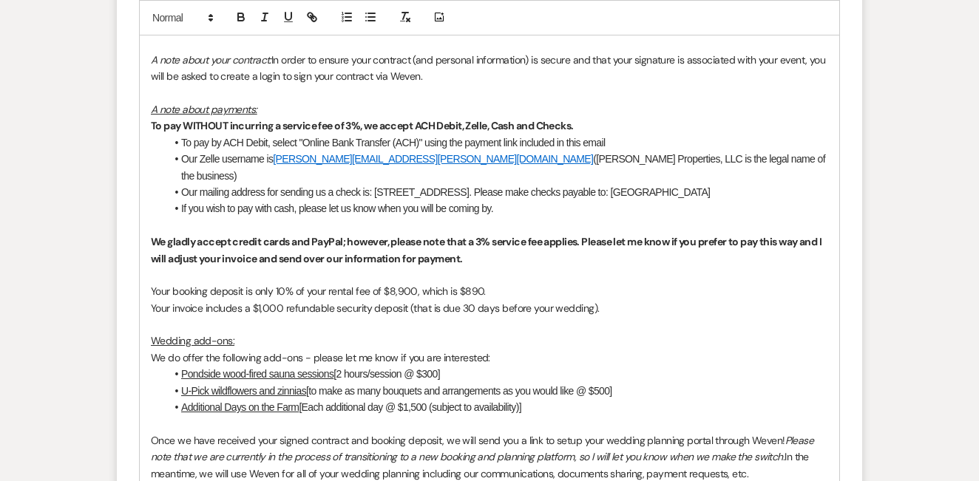
click at [500, 283] on p "Your booking deposit is only 10% of your rental fee of $8,900, which is $890." at bounding box center [489, 291] width 677 height 16
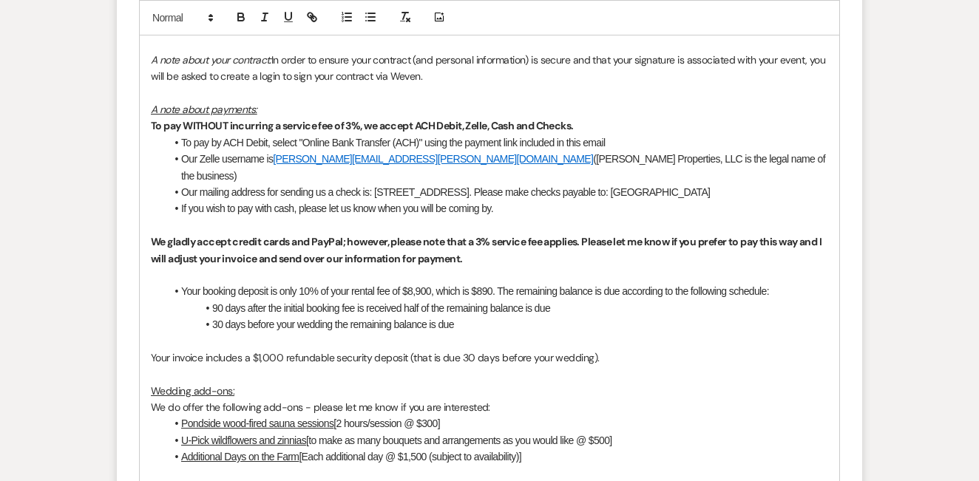
click at [182, 283] on li "Your booking deposit is only 10% of your rental fee of $8,900, which is $890. T…" at bounding box center [497, 291] width 662 height 16
click at [487, 283] on p "Your booking deposit is only 10% of your rental fee of $8,900, which is $890. T…" at bounding box center [489, 291] width 677 height 16
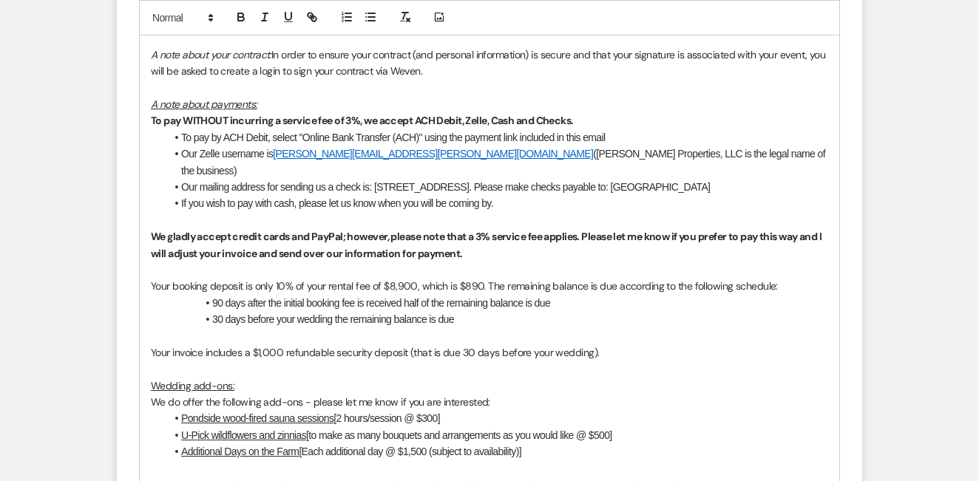
scroll to position [991, 0]
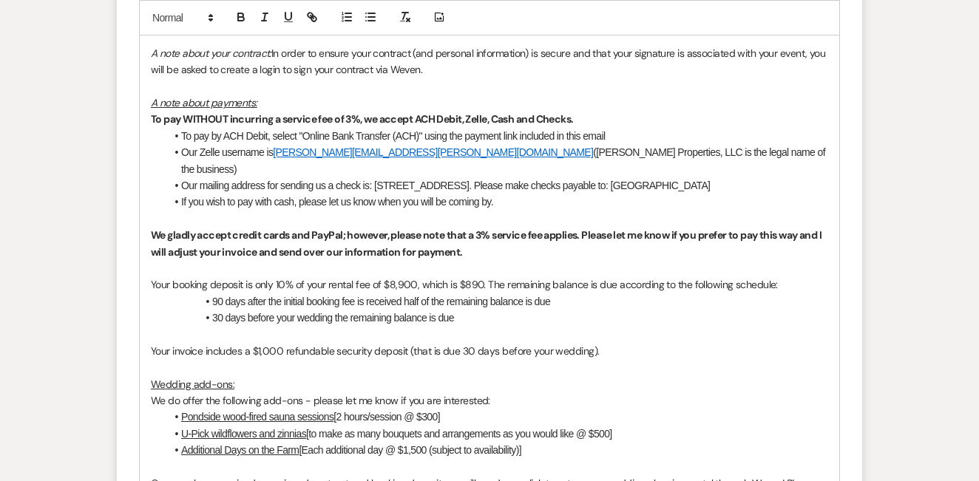
click at [481, 326] on p at bounding box center [489, 334] width 677 height 16
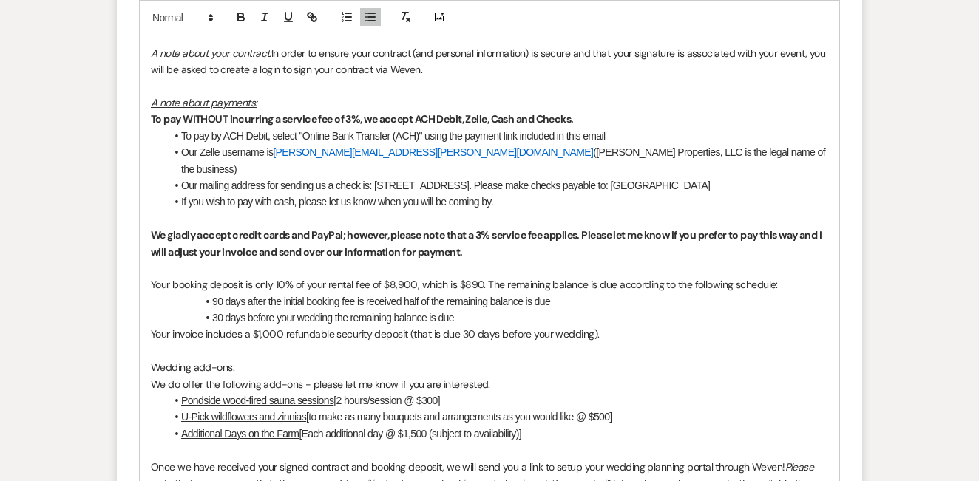
click at [654, 343] on p at bounding box center [489, 351] width 677 height 16
click at [568, 310] on li "30 days before your wedding the remaining balance is due" at bounding box center [497, 318] width 662 height 16
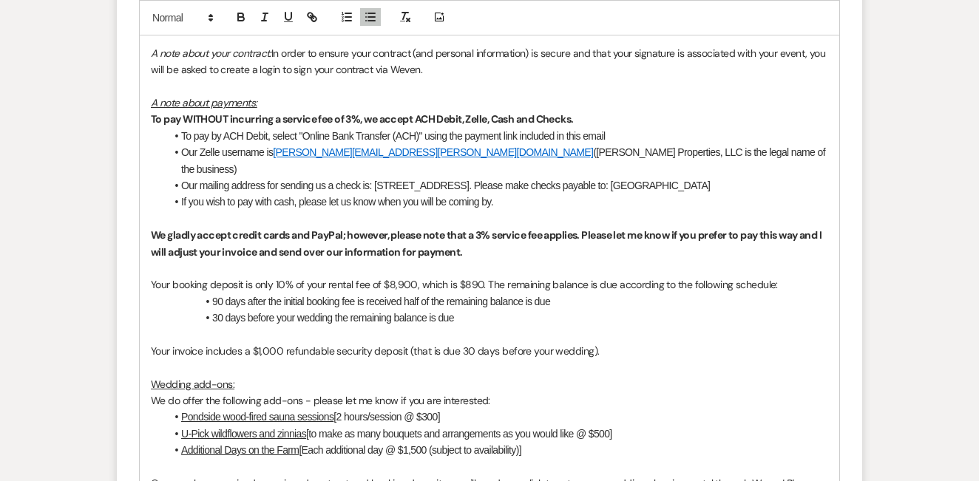
click at [486, 276] on p "Your booking deposit is only 10% of your rental fee of $8,900, which is $890. T…" at bounding box center [489, 284] width 677 height 16
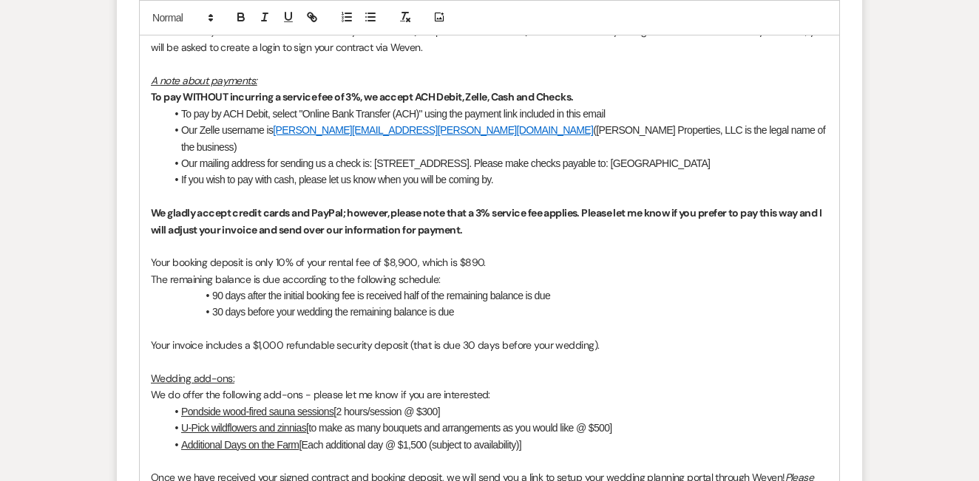
scroll to position [1014, 0]
click at [622, 304] on li "30 days before your wedding the remaining balance is due" at bounding box center [497, 312] width 662 height 16
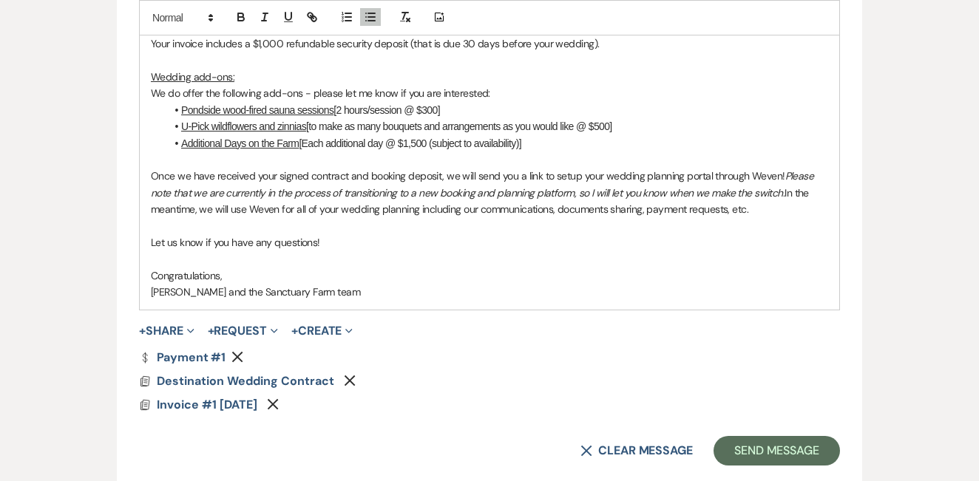
scroll to position [1320, 0]
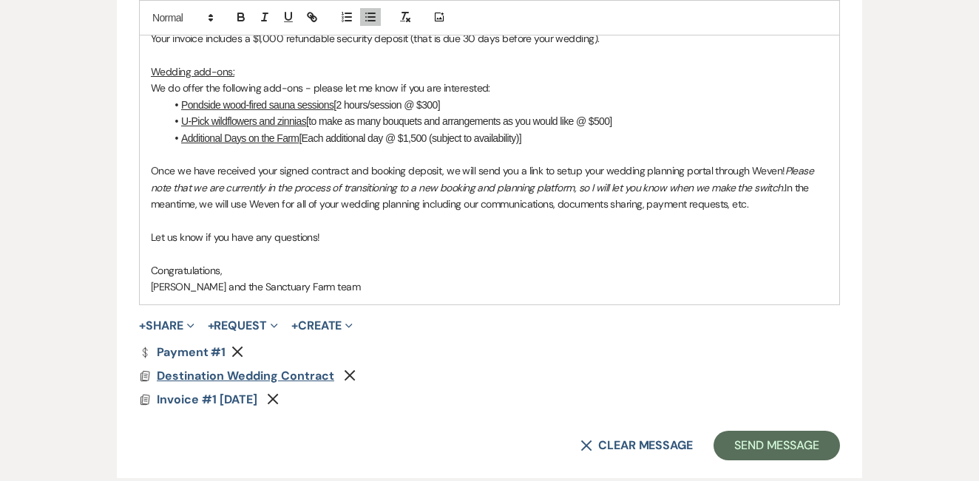
click at [245, 368] on span "Destination Wedding Contract" at bounding box center [245, 376] width 177 height 16
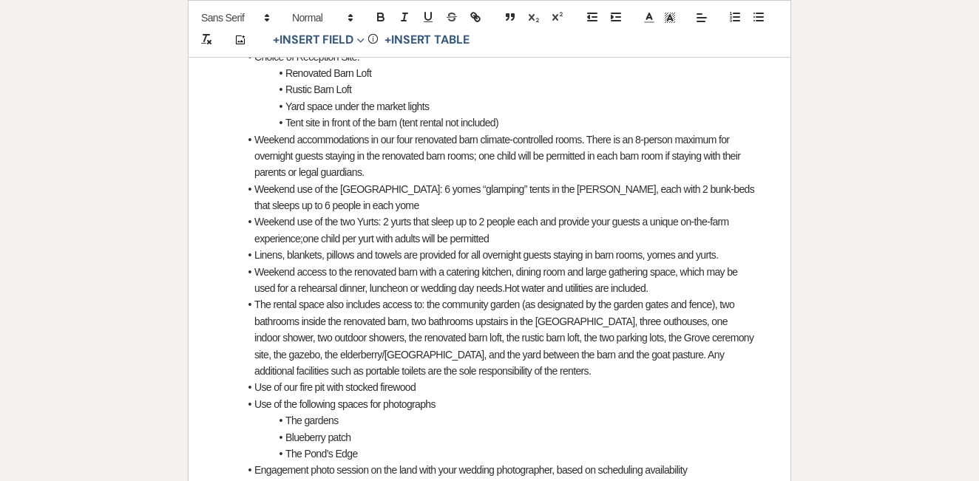
scroll to position [0, 0]
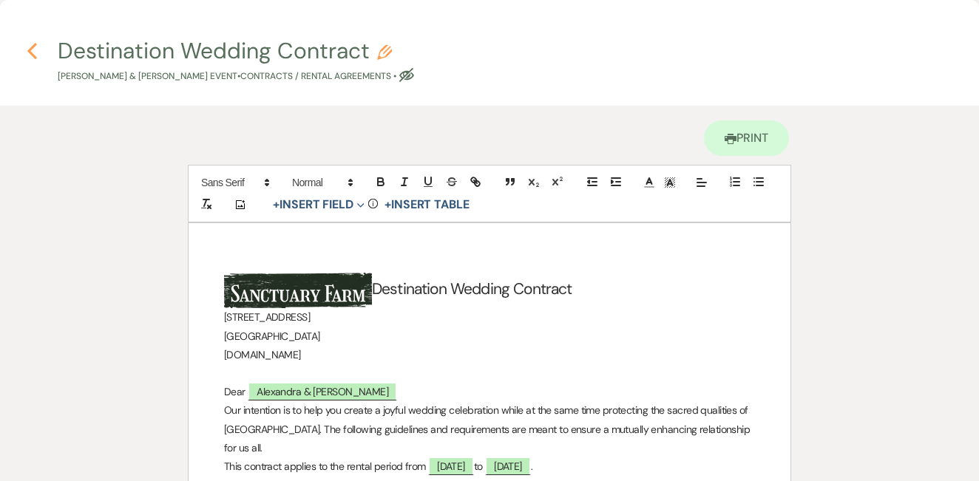
click at [31, 52] on use "button" at bounding box center [32, 51] width 10 height 16
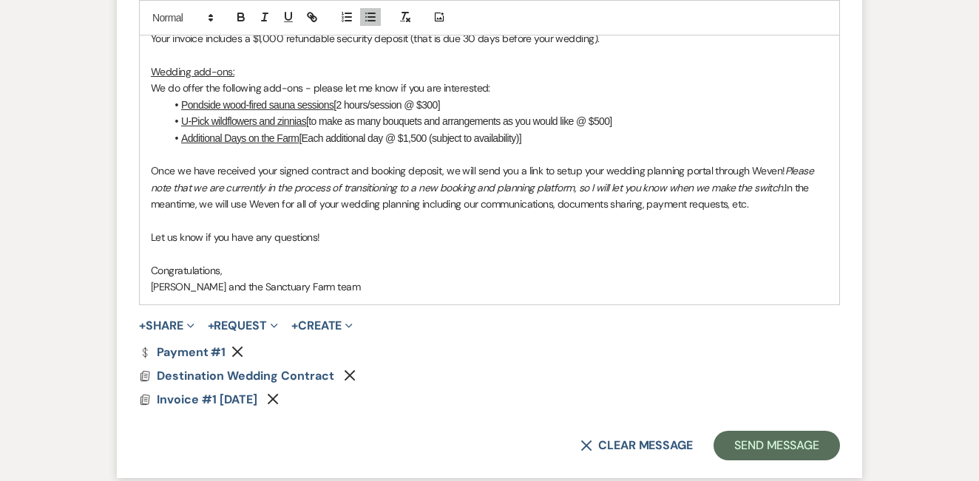
scroll to position [1335, 0]
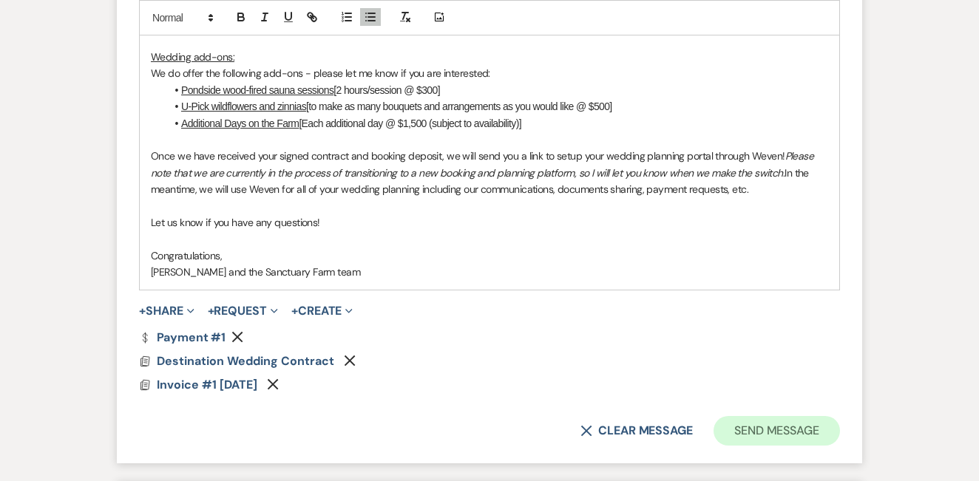
click at [746, 416] on button "Send Message" at bounding box center [776, 431] width 126 height 30
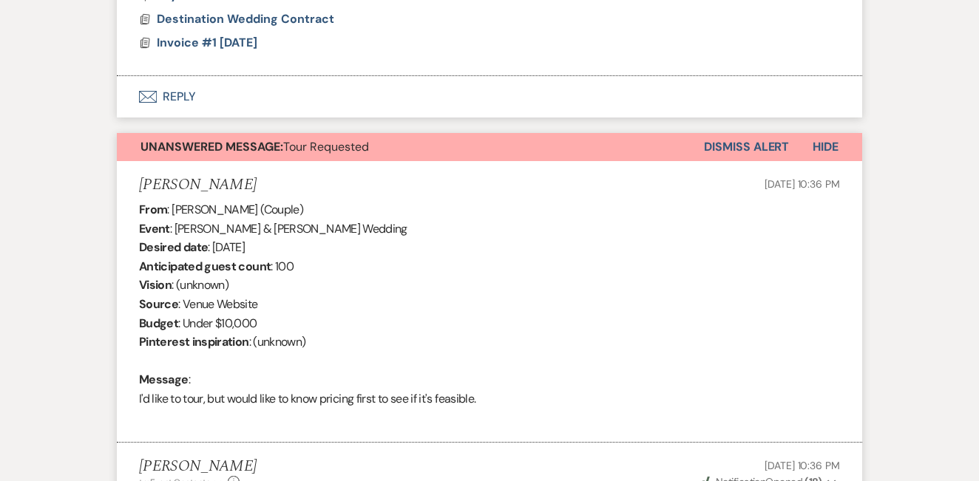
scroll to position [1341, 0]
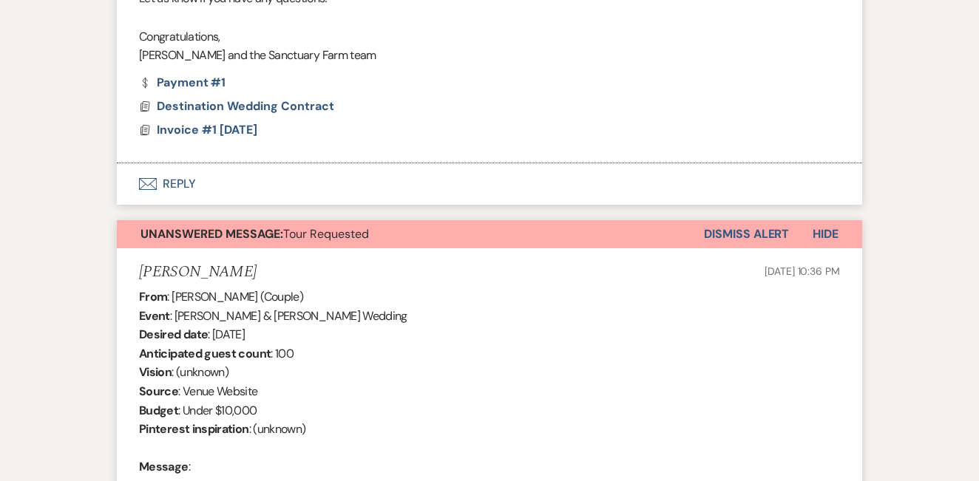
click at [736, 220] on button "Dismiss Alert" at bounding box center [746, 234] width 85 height 28
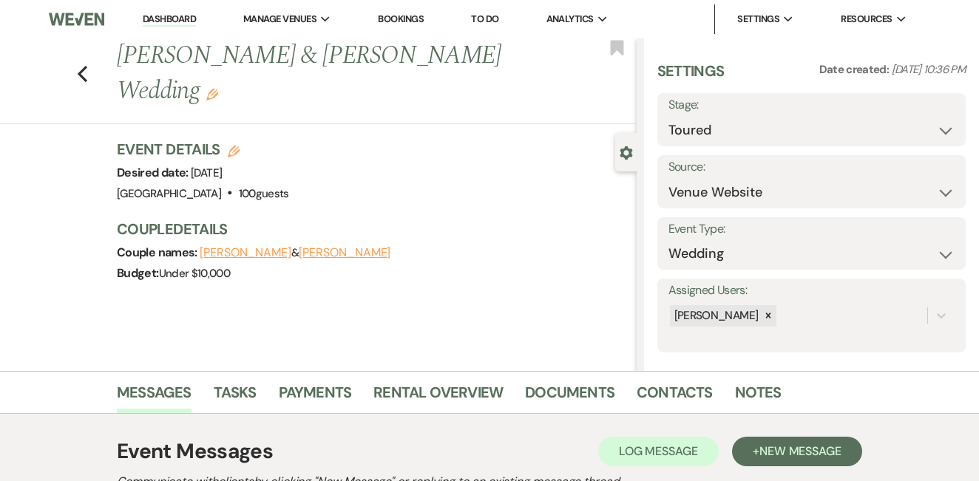
scroll to position [0, 0]
click at [159, 11] on li "Dashboard" at bounding box center [169, 19] width 68 height 30
click at [160, 16] on link "Dashboard" at bounding box center [169, 20] width 53 height 14
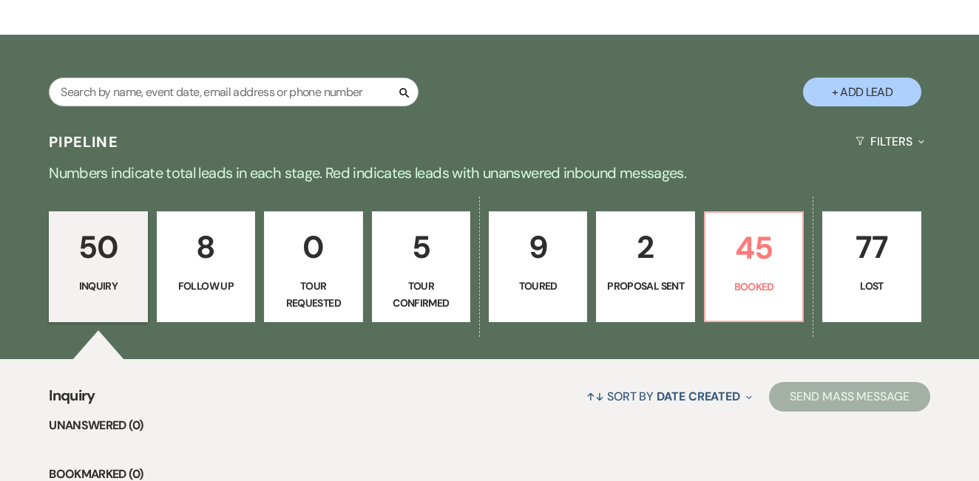
scroll to position [322, 0]
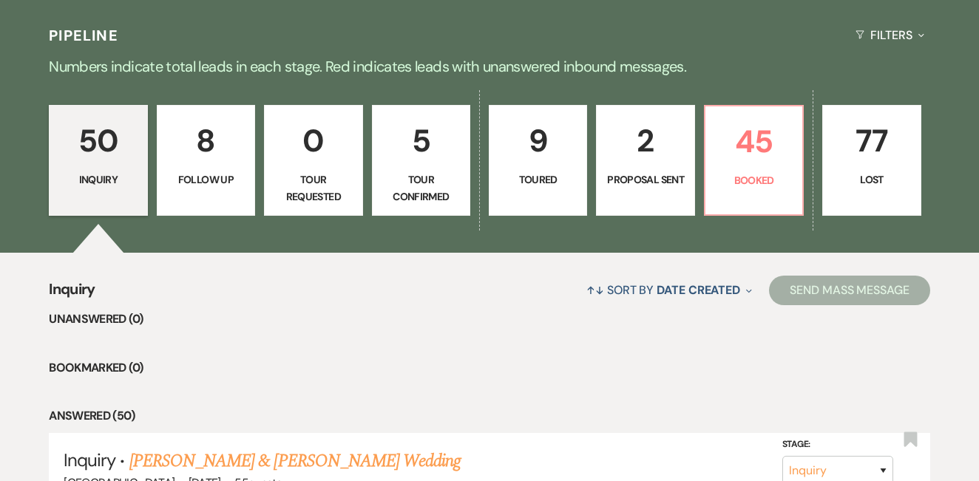
click at [515, 137] on p "9" at bounding box center [537, 141] width 79 height 50
select select "5"
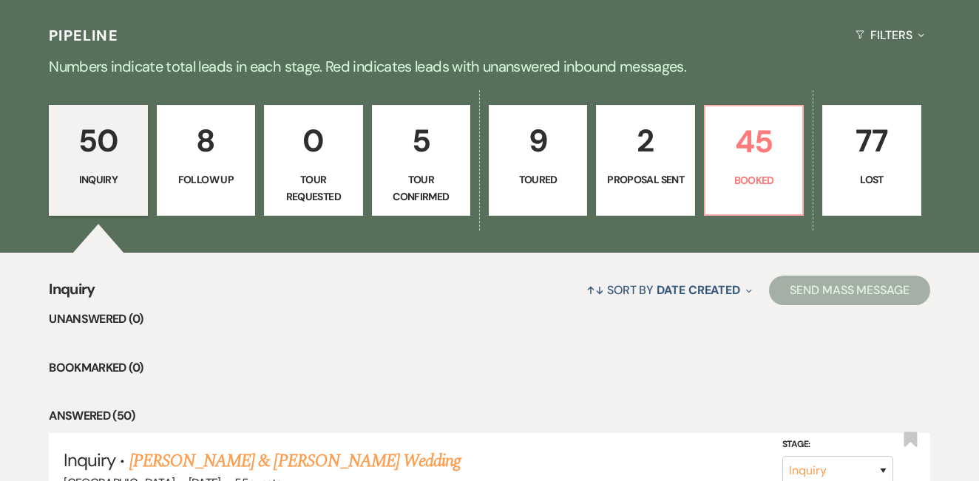
select select "5"
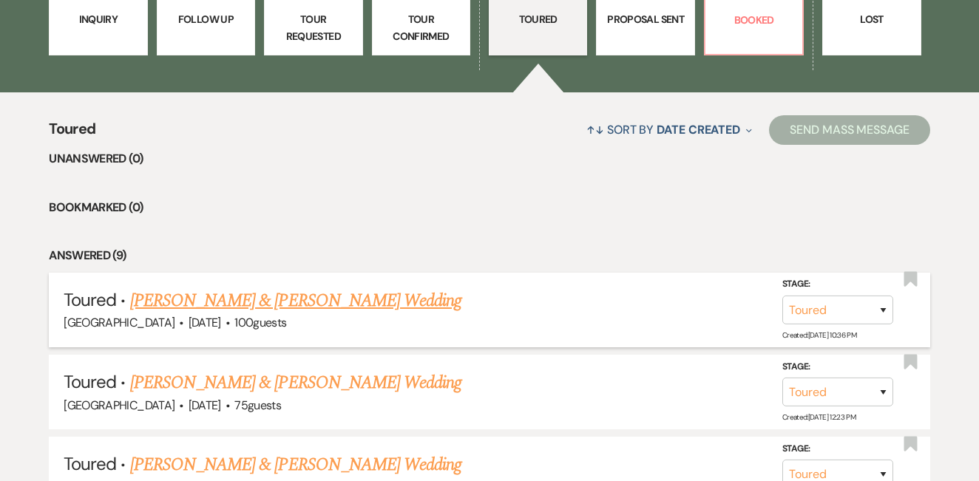
scroll to position [500, 0]
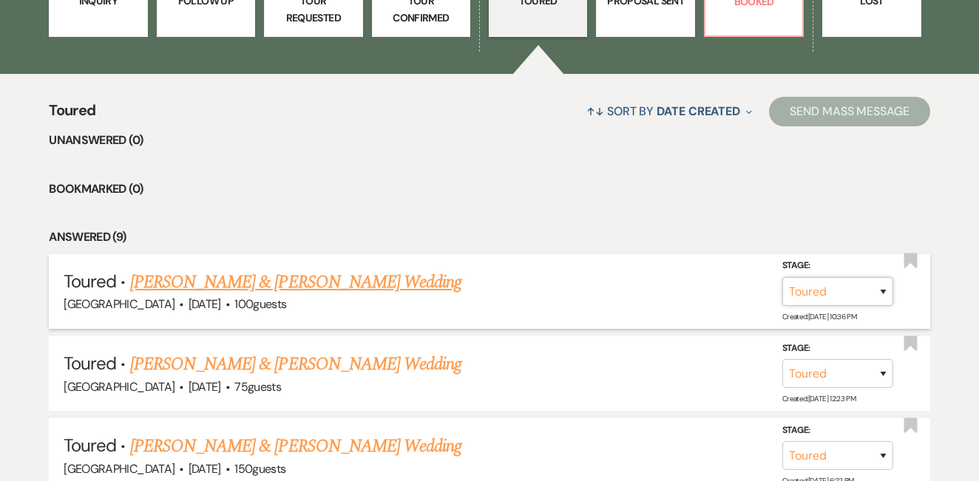
select select "6"
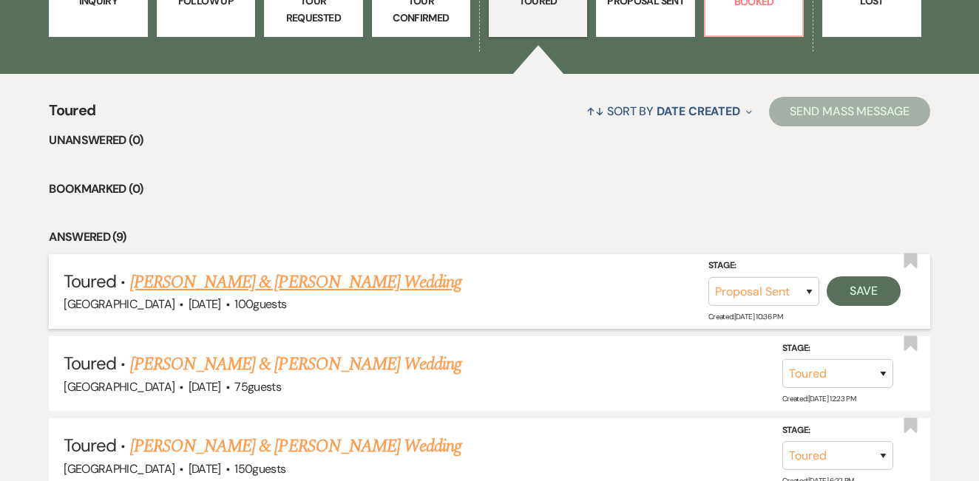
click at [897, 287] on button "Save" at bounding box center [864, 291] width 74 height 30
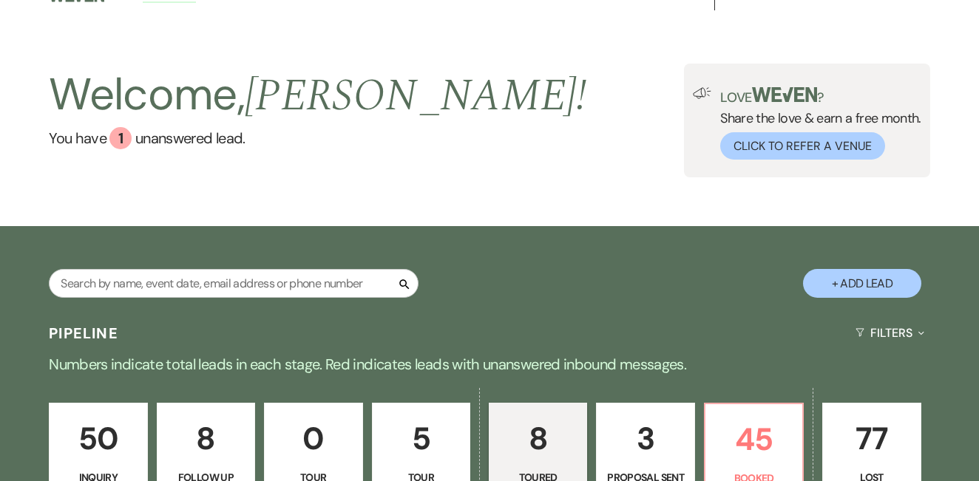
scroll to position [234, 0]
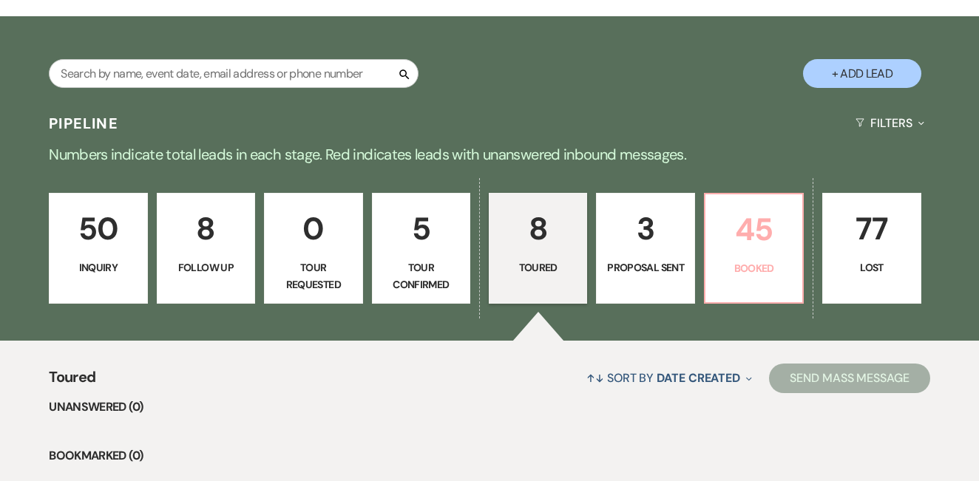
click at [754, 227] on p "45" at bounding box center [753, 230] width 79 height 50
